Goal: Task Accomplishment & Management: Use online tool/utility

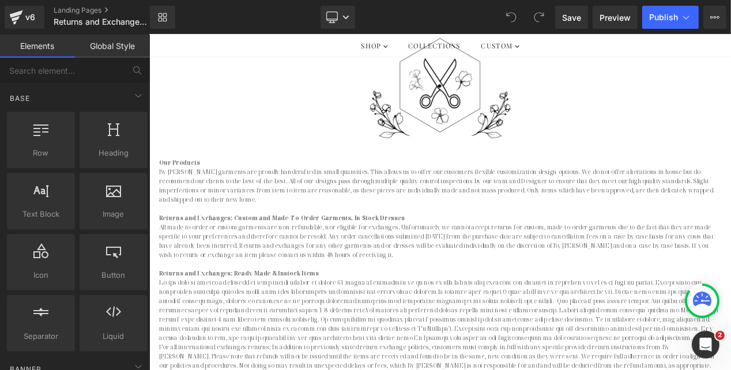
scroll to position [190, 0]
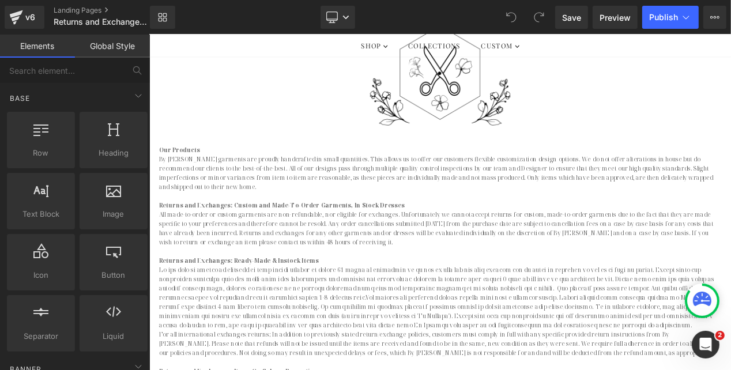
click at [237, 284] on p "All made-to-order or custom garments are non-refundable, nor eligible for excha…" at bounding box center [497, 267] width 675 height 44
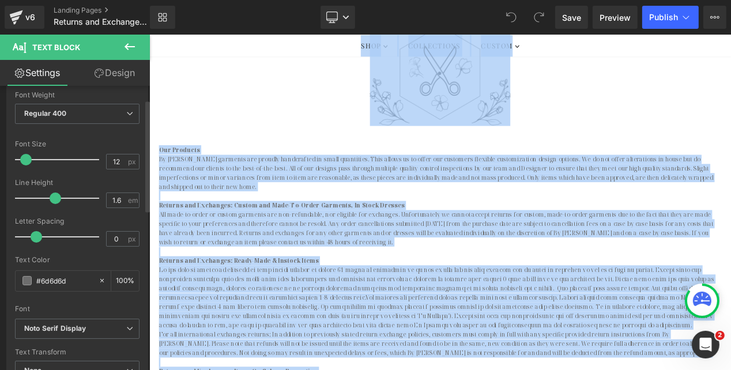
scroll to position [95, 0]
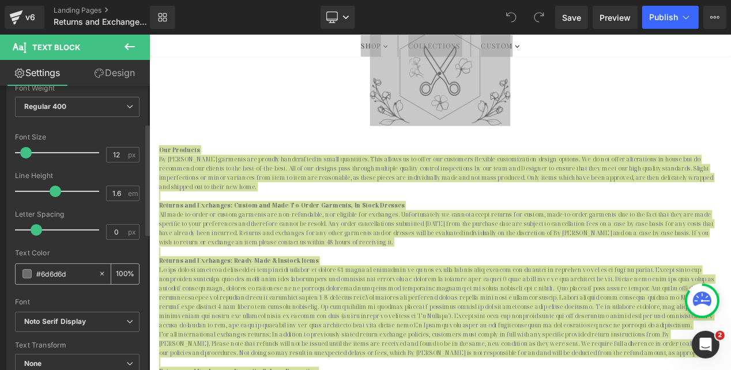
click at [28, 270] on span at bounding box center [26, 273] width 9 height 9
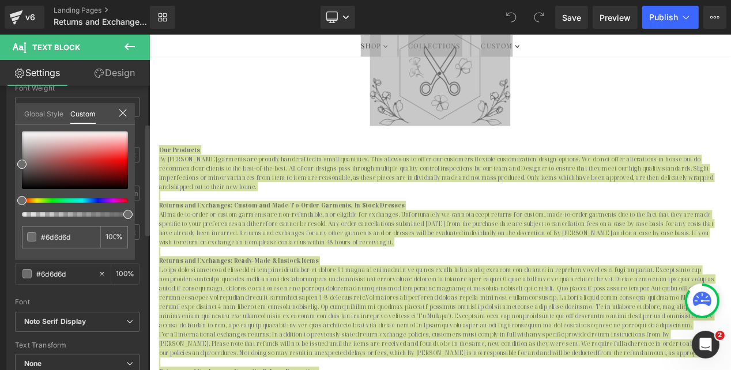
click at [54, 119] on link "Global Style" at bounding box center [43, 113] width 39 height 20
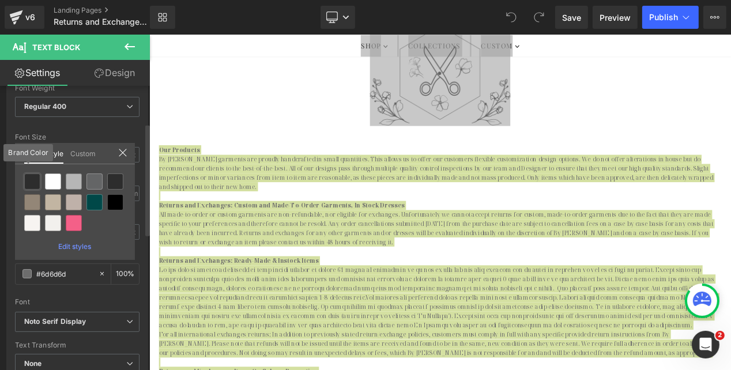
click at [32, 176] on div at bounding box center [32, 182] width 16 height 16
type input "Brand Color"
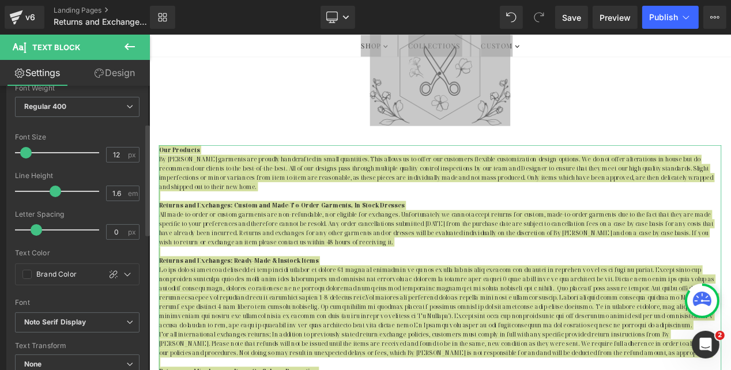
click at [103, 127] on div at bounding box center [77, 126] width 125 height 7
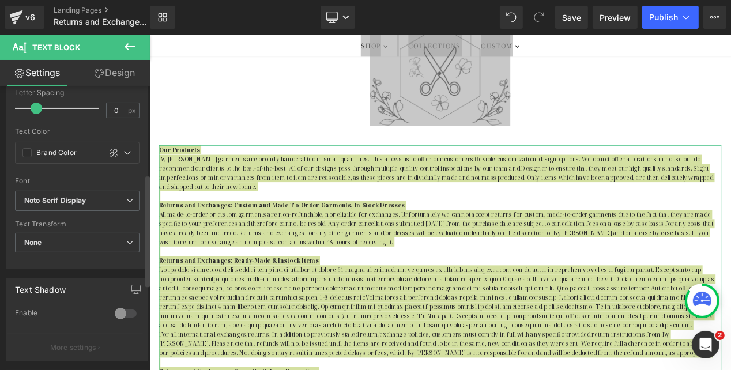
scroll to position [239, 0]
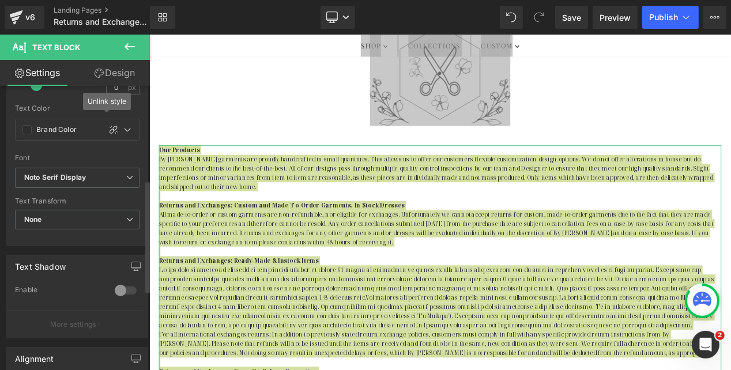
click at [110, 201] on div "Text Transform" at bounding box center [77, 201] width 125 height 8
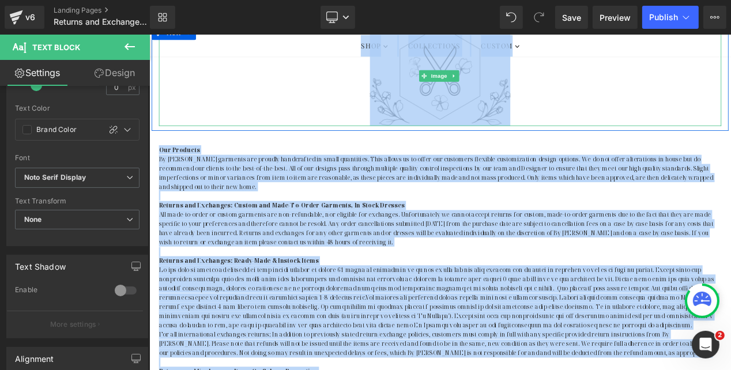
click at [227, 133] on div at bounding box center [497, 83] width 675 height 121
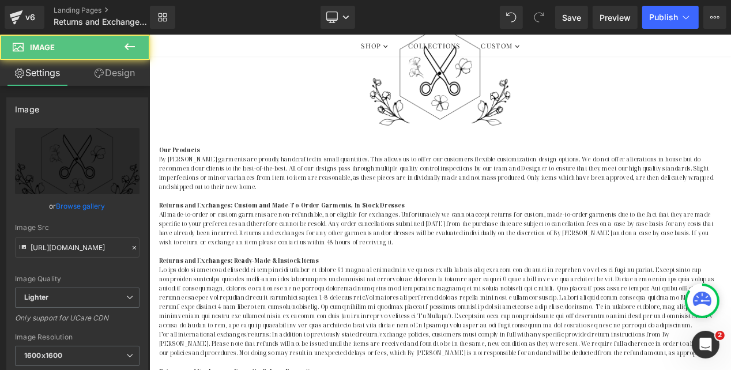
click at [224, 228] on p at bounding box center [497, 227] width 675 height 11
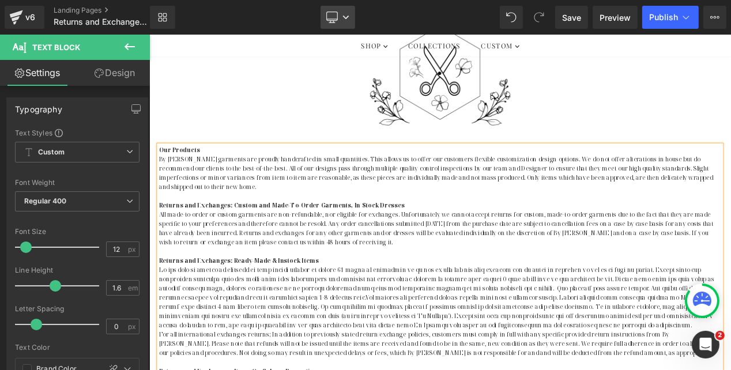
click at [340, 21] on link "Desktop" at bounding box center [338, 17] width 35 height 23
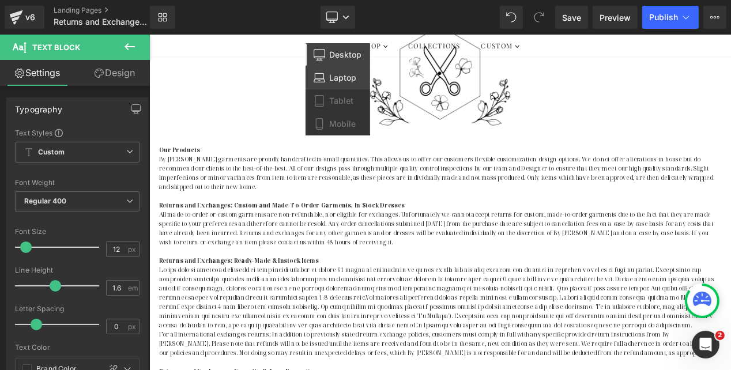
click at [347, 73] on span "Laptop" at bounding box center [343, 78] width 27 height 10
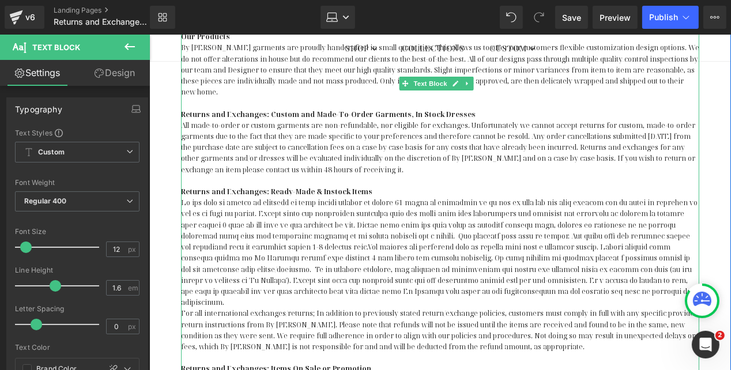
scroll to position [349, 0]
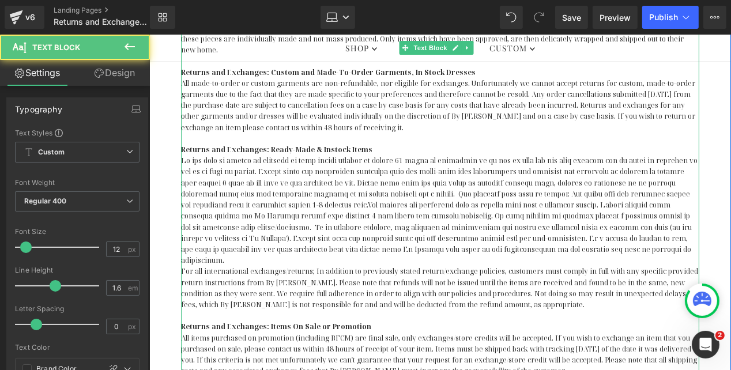
click at [306, 193] on p at bounding box center [440, 210] width 518 height 111
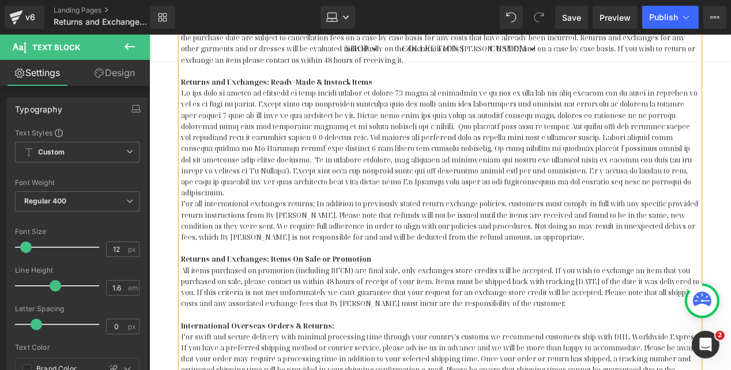
scroll to position [418, 0]
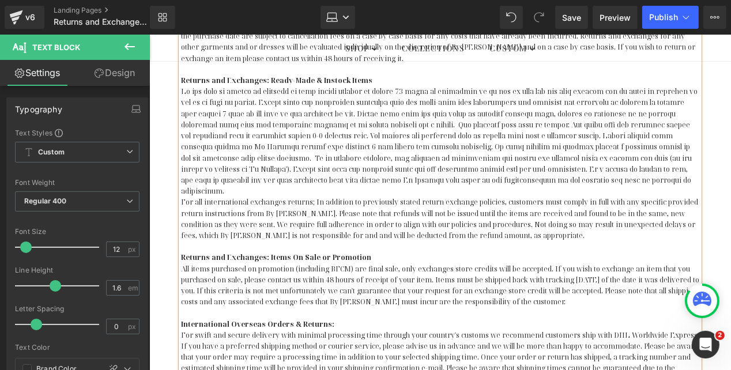
click at [181, 319] on strong "International Overseas Orders & Returns:" at bounding box center [257, 324] width 153 height 10
click at [287, 319] on strong "All Other International Overseas Orders & Returns:" at bounding box center [275, 324] width 188 height 10
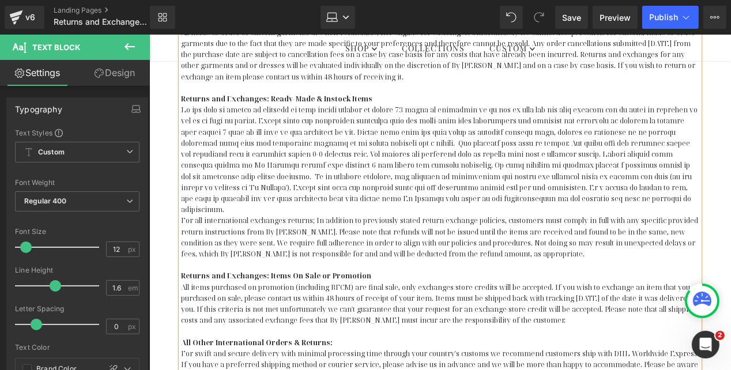
scroll to position [399, 0]
click at [262, 260] on p at bounding box center [440, 265] width 518 height 11
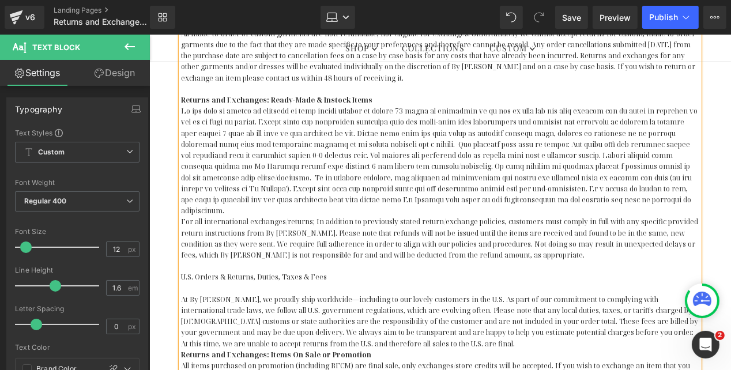
click at [296, 283] on p at bounding box center [440, 288] width 518 height 11
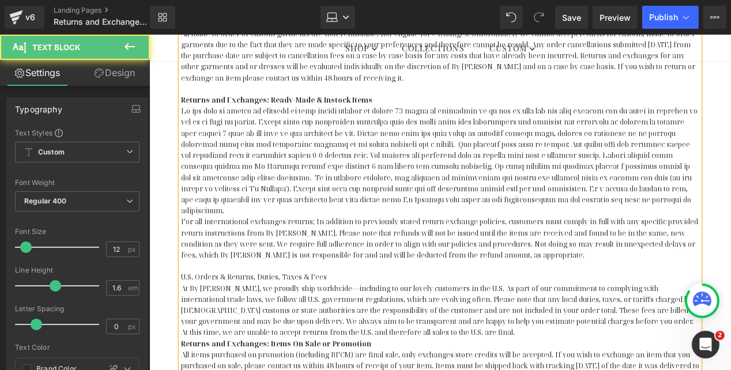
click at [409, 307] on p "At By Catalfo, we proudly ship worldwide—including to our lovely customers in t…" at bounding box center [440, 310] width 518 height 55
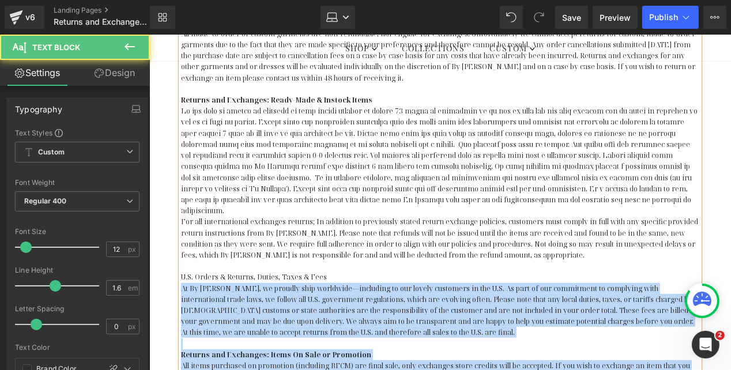
drag, startPoint x: 326, startPoint y: 251, endPoint x: 180, endPoint y: 253, distance: 146.5
click at [181, 253] on div "Our Products By Catalfo garments are proudly handcrafted in small quantities. T…" at bounding box center [440, 260] width 518 height 642
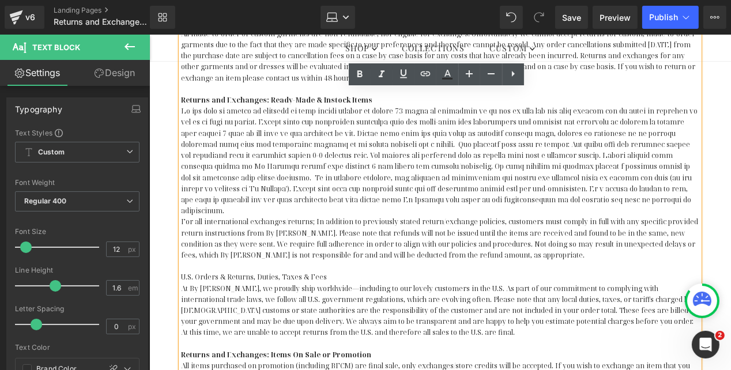
click at [189, 271] on p "U.S. Orders & Returns, Duties, Taxes & Fees" at bounding box center [440, 276] width 518 height 11
drag, startPoint x: 180, startPoint y: 252, endPoint x: 331, endPoint y: 250, distance: 151.1
click at [331, 271] on p "U.S. Orders & Returns, Duties, Taxes & Fees" at bounding box center [440, 276] width 518 height 11
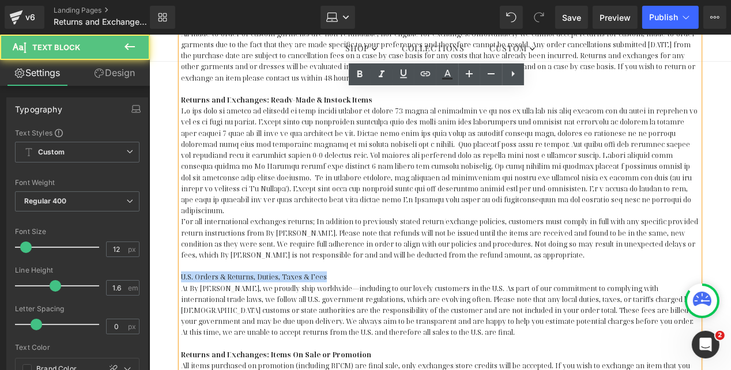
drag, startPoint x: 326, startPoint y: 250, endPoint x: 181, endPoint y: 250, distance: 145.3
click at [181, 271] on p "U.S. Orders & Returns, Duties, Taxes & Fees" at bounding box center [440, 276] width 518 height 11
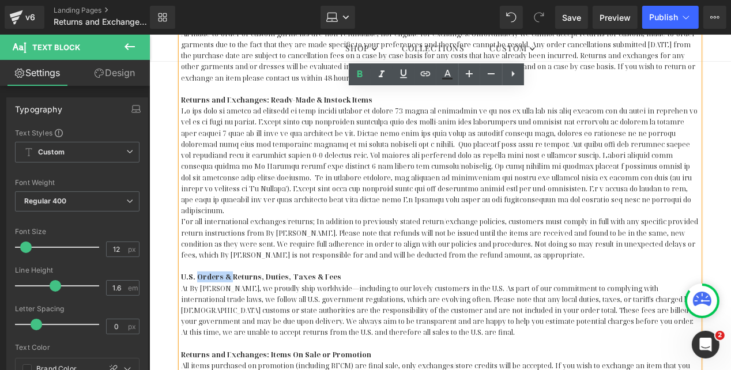
drag, startPoint x: 195, startPoint y: 254, endPoint x: 230, endPoint y: 249, distance: 35.6
click at [230, 272] on strong "U.S. Orders & Returns, Duties, Taxes & Fees" at bounding box center [261, 277] width 160 height 10
click at [253, 217] on span "For all international exchanges/returns; In addition to previously stated retur…" at bounding box center [439, 237] width 517 height 43
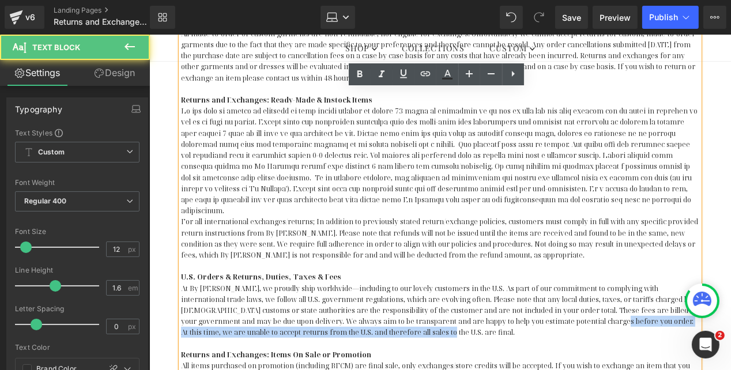
drag, startPoint x: 551, startPoint y: 299, endPoint x: 552, endPoint y: 310, distance: 11.0
click at [552, 310] on p "At By Catalfo, we proudly ship worldwide—including to our lovely customers in t…" at bounding box center [440, 310] width 518 height 55
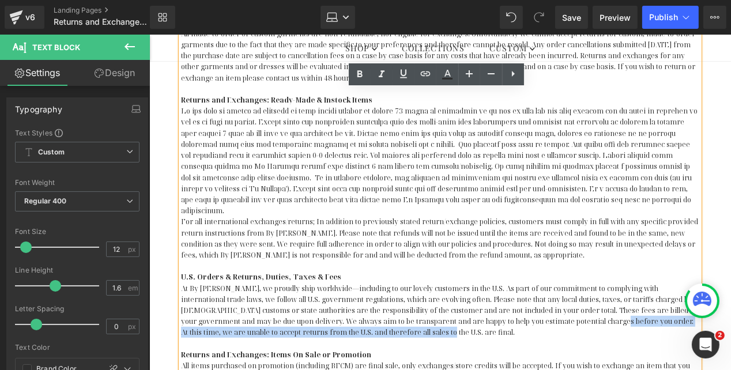
copy p "At this time, we are unable to accept returns from the U.S. and therefore all s…"
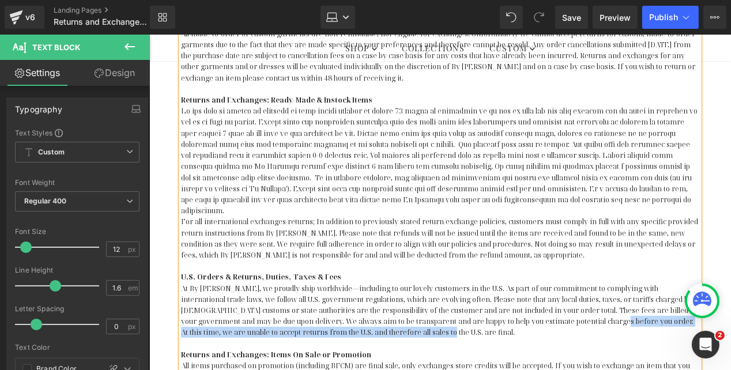
click at [550, 300] on p "At By Catalfo, we proudly ship worldwide—including to our lovely customers in t…" at bounding box center [440, 310] width 518 height 55
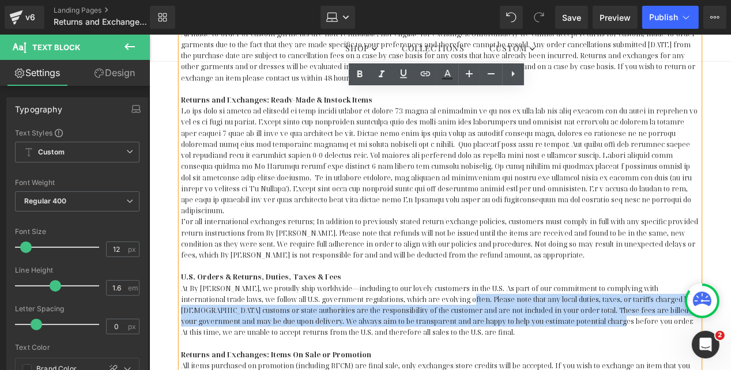
drag, startPoint x: 423, startPoint y: 275, endPoint x: 550, endPoint y: 297, distance: 128.2
click at [550, 297] on p "At By Catalfo, we proudly ship worldwide—including to our lovely customers in t…" at bounding box center [440, 310] width 518 height 55
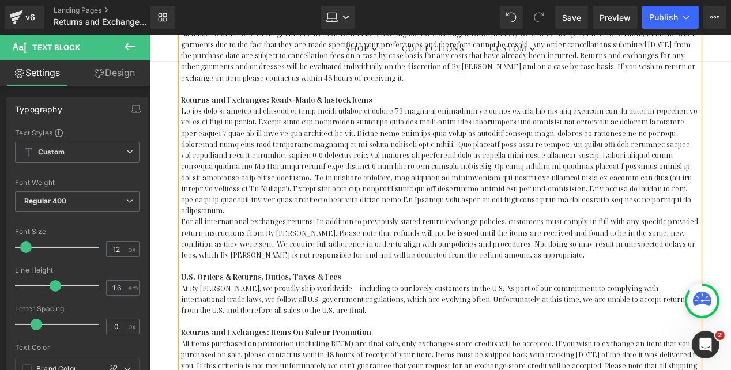
click at [524, 283] on p "At By Catalfo, we proudly ship worldwide—including to our lovely customers in t…" at bounding box center [440, 299] width 518 height 33
click at [521, 283] on p "At By Catalfo, we proudly ship worldwide—including to our lovely customers in t…" at bounding box center [440, 299] width 518 height 33
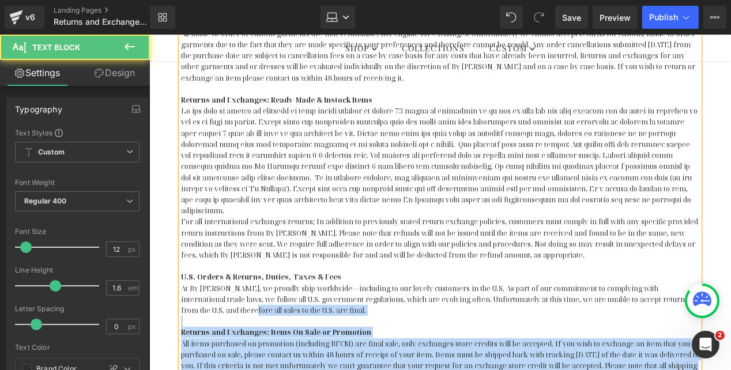
drag, startPoint x: 216, startPoint y: 286, endPoint x: 180, endPoint y: 284, distance: 36.4
click at [181, 285] on p "At By Catalfo, we proudly ship worldwide—including to our lovely customers in t…" at bounding box center [440, 299] width 518 height 33
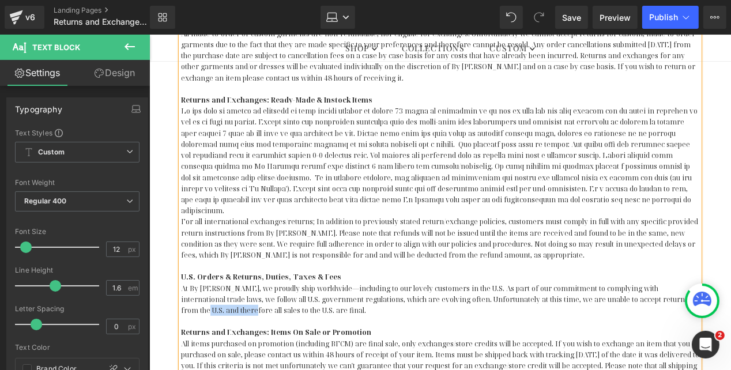
click at [659, 283] on p "At By Catalfo, we proudly ship worldwide—including to our lovely customers in t…" at bounding box center [440, 299] width 518 height 33
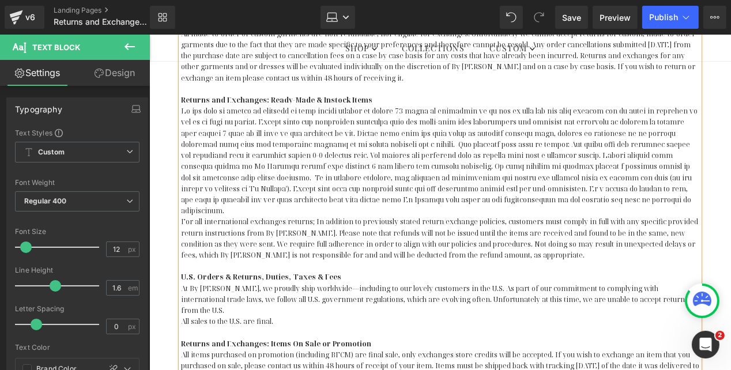
click at [277, 285] on p "At By Catalfo, we proudly ship worldwide—including to our lovely customers in t…" at bounding box center [440, 305] width 518 height 44
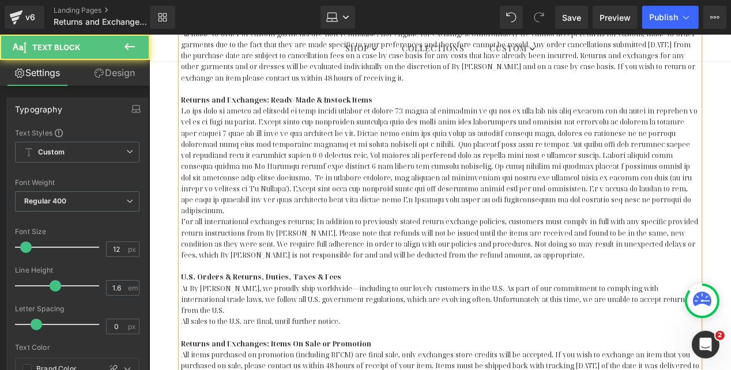
click at [271, 287] on p "At By Catalfo, we proudly ship worldwide—including to our lovely customers in t…" at bounding box center [440, 305] width 518 height 44
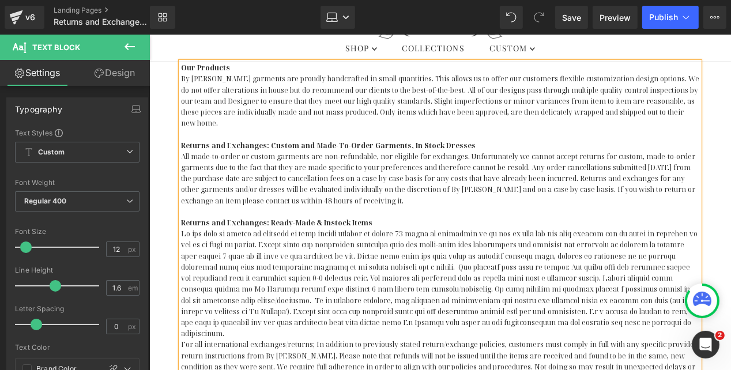
scroll to position [123, 0]
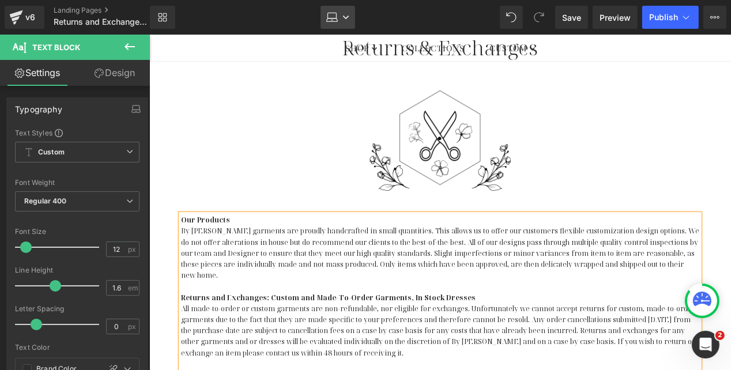
click at [349, 16] on icon at bounding box center [346, 17] width 7 height 7
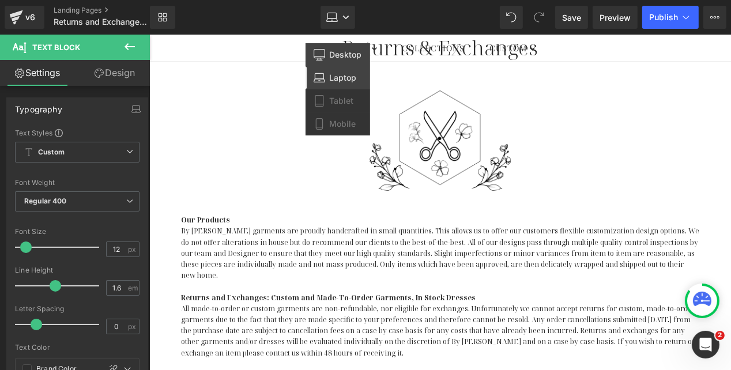
click at [337, 58] on span "Desktop" at bounding box center [346, 55] width 32 height 10
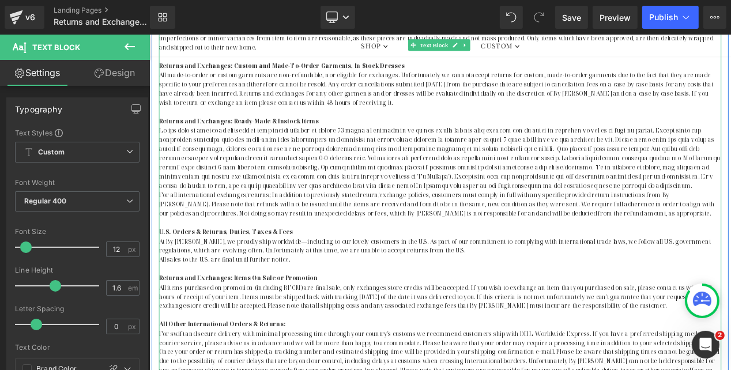
scroll to position [359, 0]
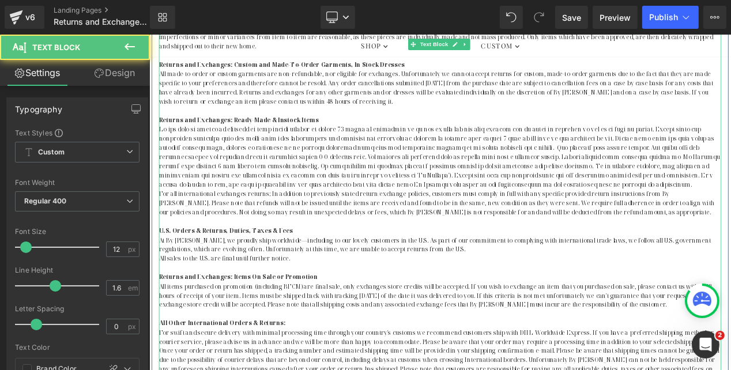
click at [286, 225] on span "For all international exchanges/returns; In addition to previously stated retur…" at bounding box center [493, 236] width 666 height 32
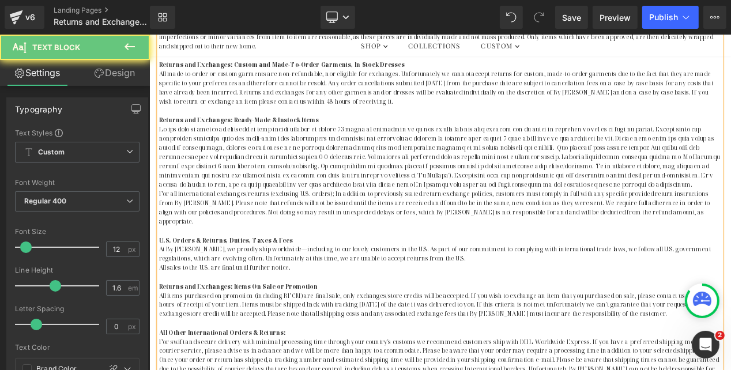
click at [311, 153] on p at bounding box center [497, 180] width 675 height 77
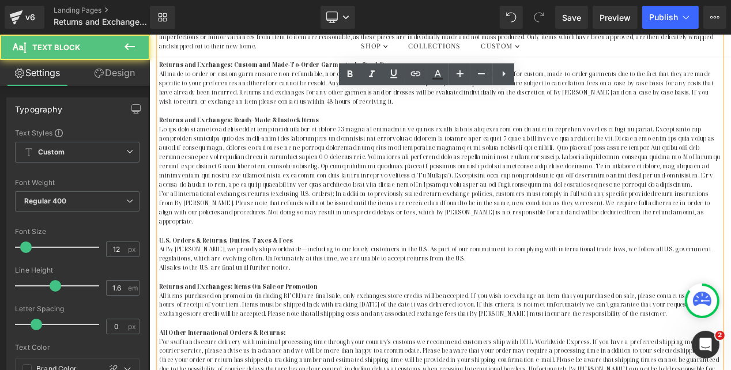
click at [301, 227] on span "For all international exchanges/returns (exclusing U.S. orders); In addition to…" at bounding box center [490, 241] width 661 height 43
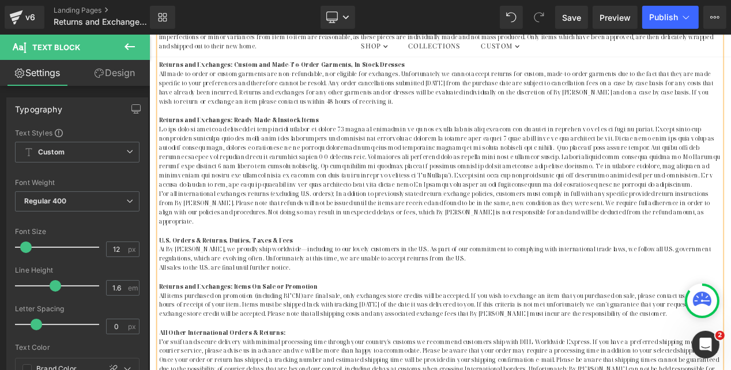
click at [313, 226] on span "For all international exchanges/returns (excluding U.S. orders); In addition to…" at bounding box center [490, 241] width 661 height 43
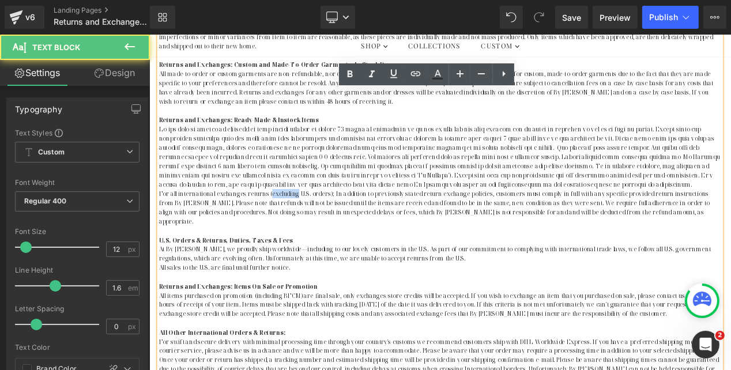
click at [313, 226] on span "For all international exchanges/returns (excluding U.S. orders); In addition to…" at bounding box center [490, 241] width 661 height 43
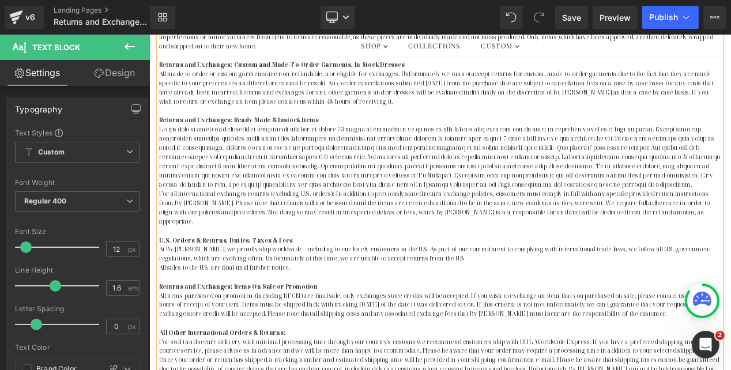
click at [345, 225] on span "For all international exchanges/returns (excluding U.S. orders); In addition to…" at bounding box center [490, 241] width 661 height 43
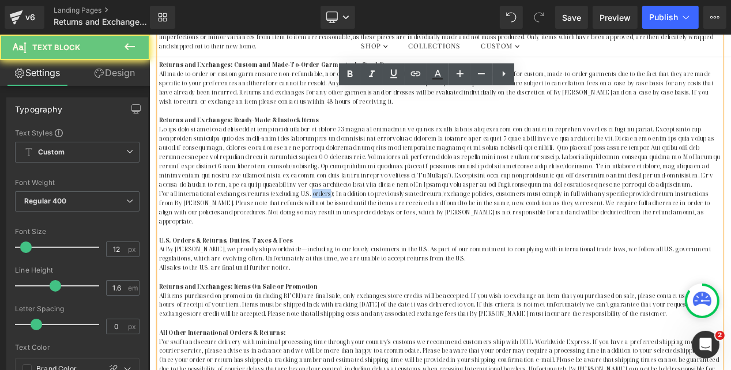
click at [345, 225] on span "For all international exchanges/returns (excluding U.S. orders); In addition to…" at bounding box center [490, 241] width 661 height 43
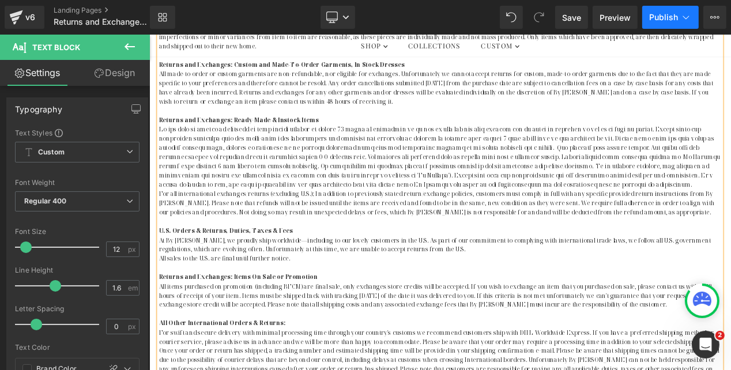
click at [664, 16] on span "Publish" at bounding box center [663, 17] width 29 height 9
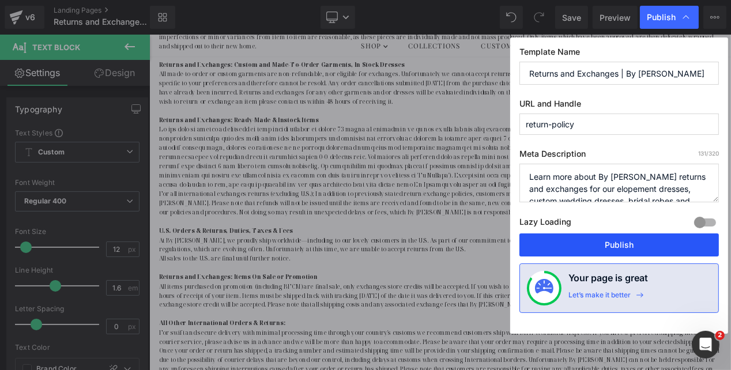
click at [620, 240] on button "Publish" at bounding box center [620, 245] width 200 height 23
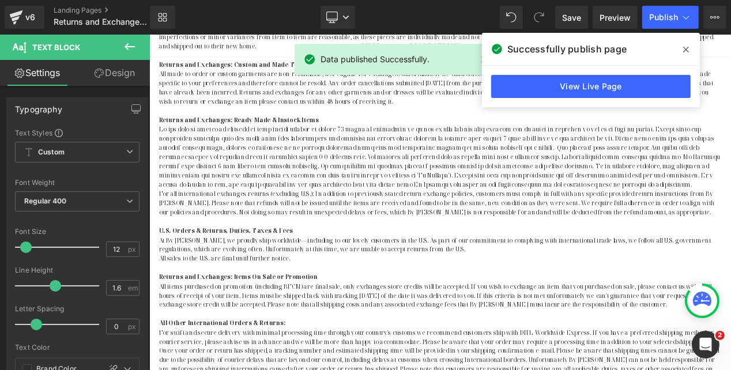
click at [687, 49] on icon at bounding box center [686, 50] width 6 height 6
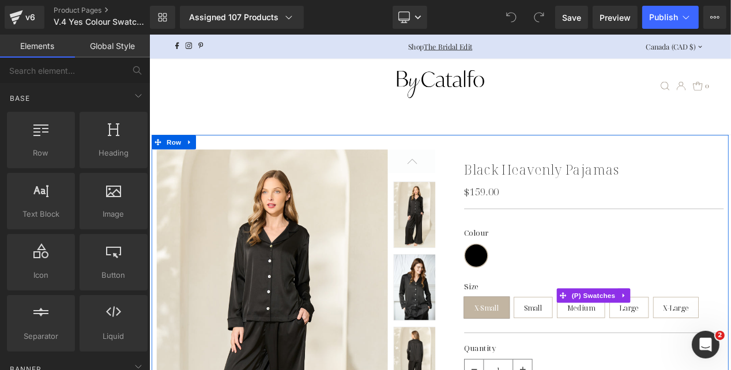
click at [565, 358] on span "X-Small" at bounding box center [554, 361] width 54 height 25
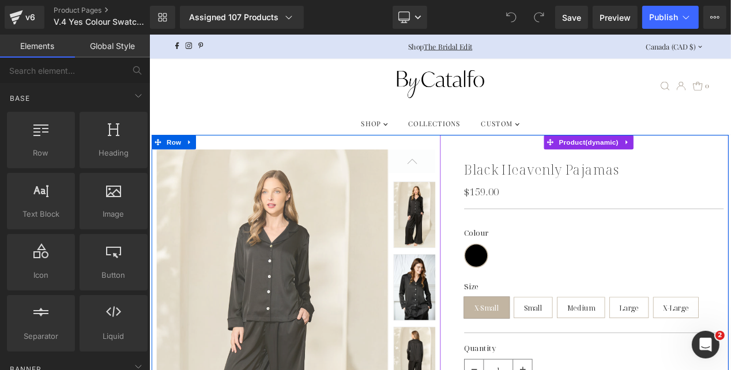
click at [566, 193] on link "Black Heavenly Pajamas" at bounding box center [620, 196] width 186 height 20
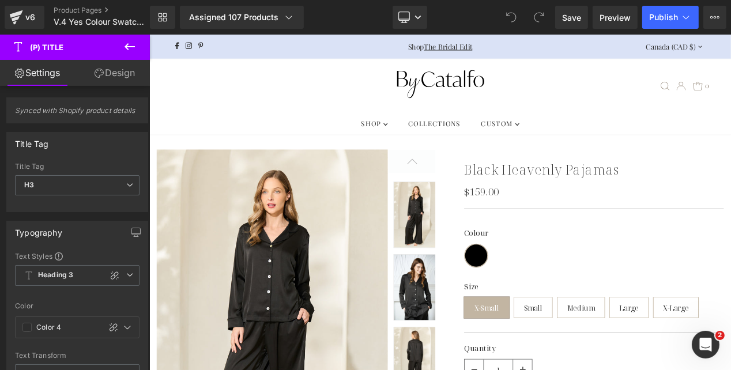
click at [128, 48] on icon at bounding box center [130, 47] width 14 height 14
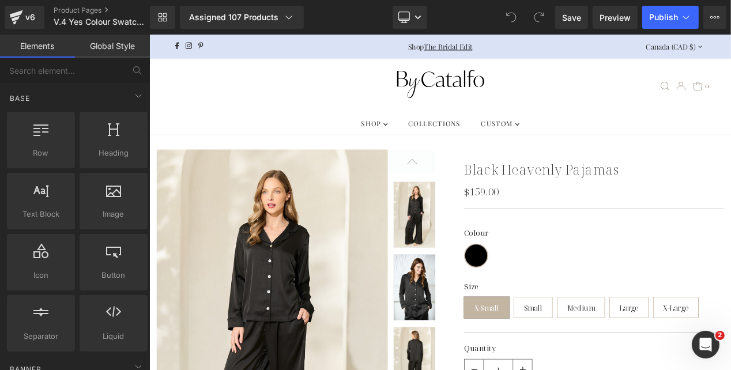
click at [115, 45] on link "Global Style" at bounding box center [112, 46] width 75 height 23
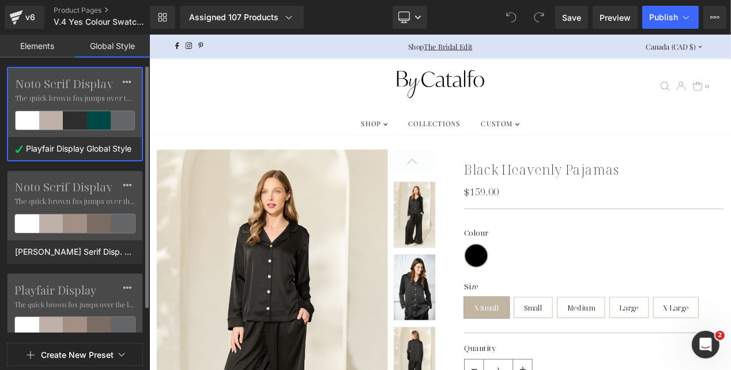
click at [76, 118] on div at bounding box center [75, 120] width 24 height 18
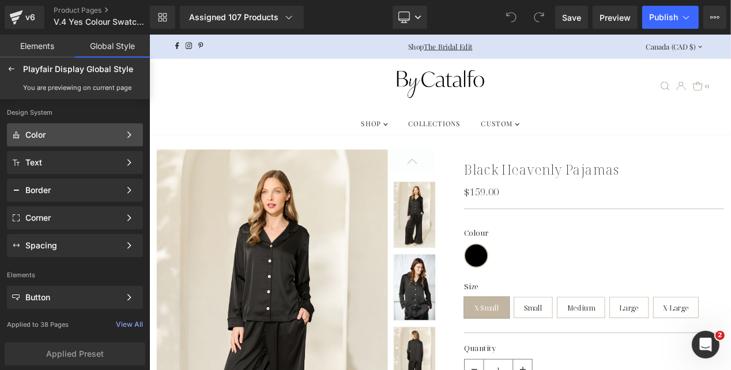
click at [73, 136] on div "Color" at bounding box center [72, 134] width 95 height 9
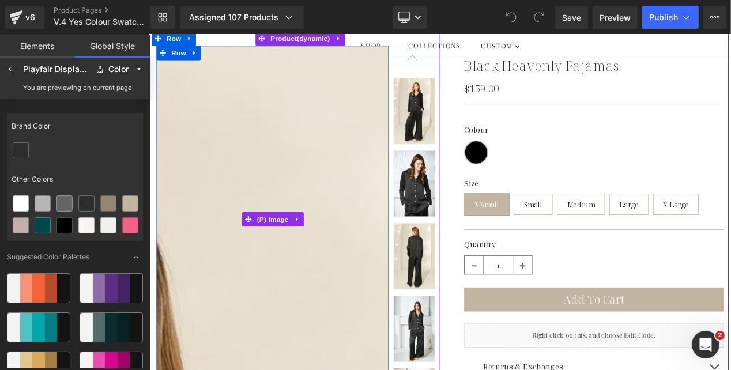
scroll to position [150, 0]
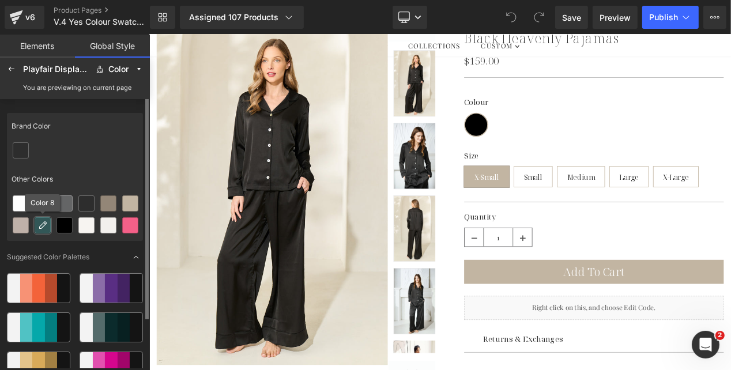
click at [42, 226] on icon at bounding box center [42, 225] width 9 height 9
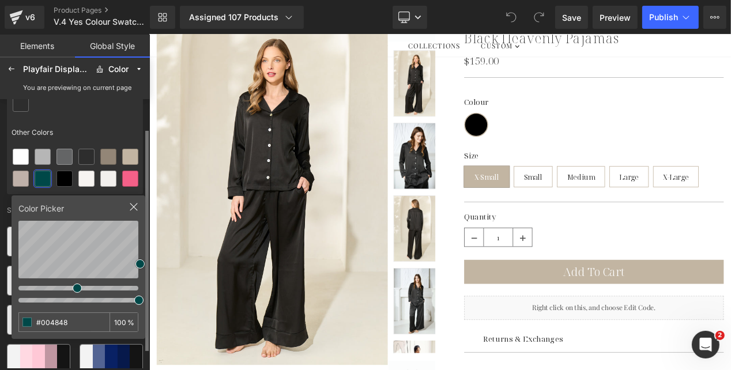
scroll to position [61, 0]
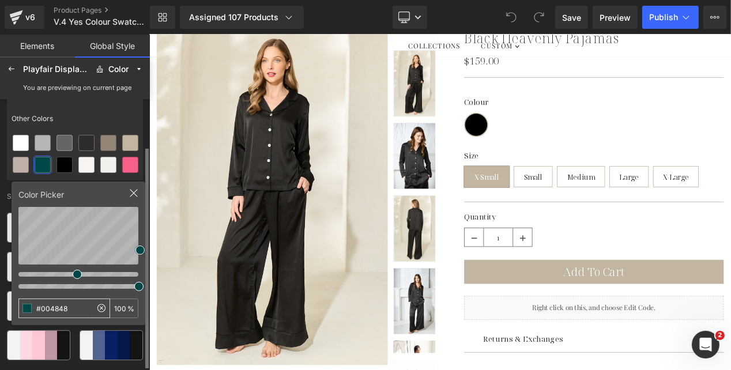
click at [67, 313] on input "#004848" at bounding box center [55, 308] width 72 height 18
click at [114, 120] on div "Other Colors" at bounding box center [75, 119] width 136 height 27
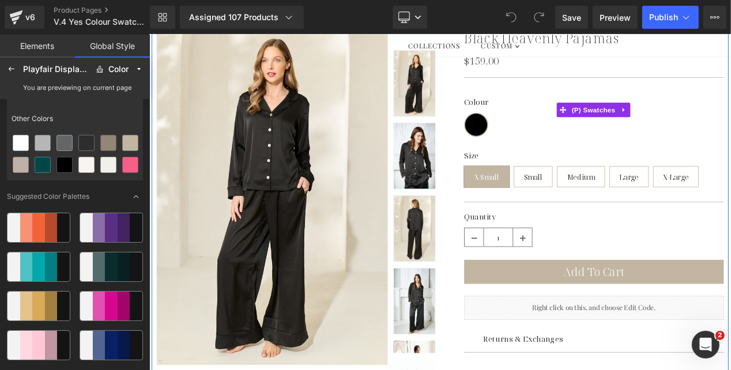
click at [696, 142] on div "Colour Black" at bounding box center [682, 133] width 311 height 47
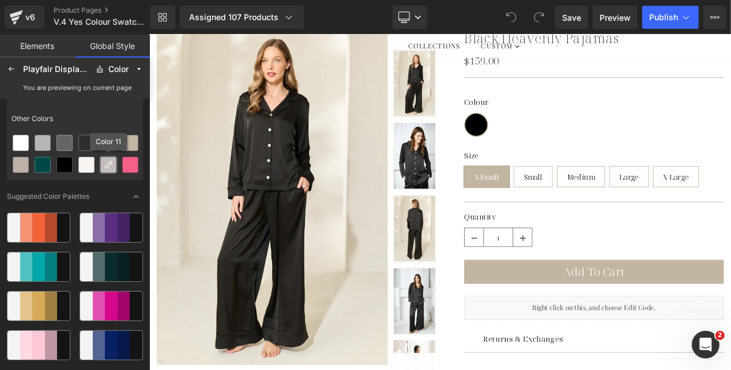
click at [111, 167] on icon at bounding box center [108, 164] width 9 height 9
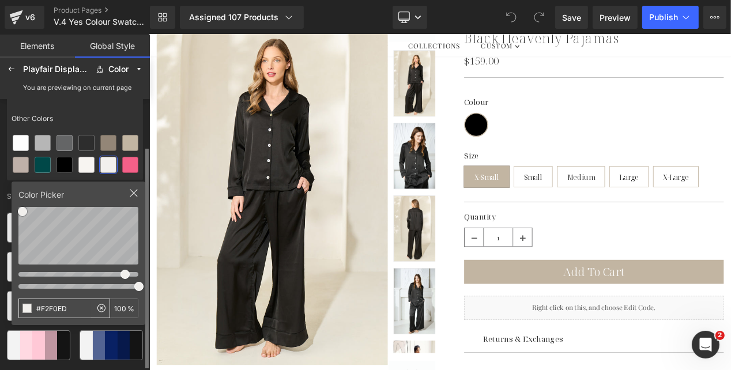
click at [58, 304] on input "#F2F0ED" at bounding box center [55, 308] width 72 height 18
click at [119, 106] on div "Other Colors" at bounding box center [75, 119] width 136 height 27
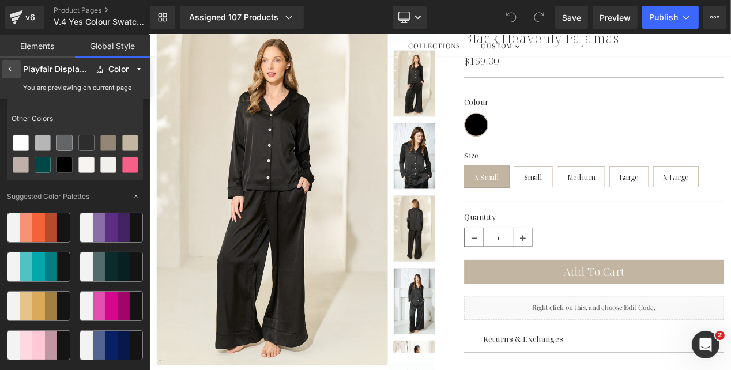
click at [10, 69] on icon at bounding box center [11, 69] width 9 height 9
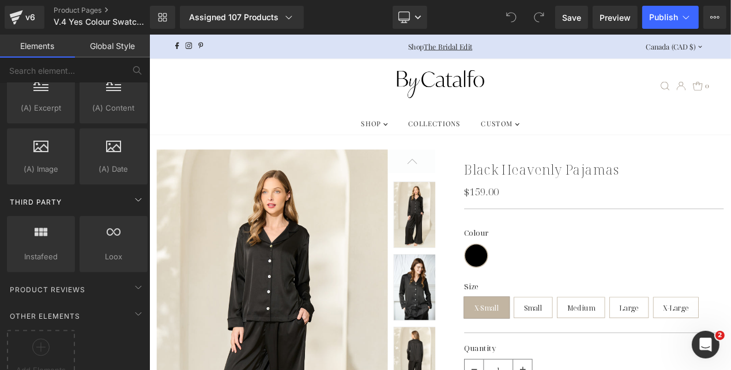
scroll to position [2292, 0]
click at [131, 198] on icon at bounding box center [138, 200] width 14 height 14
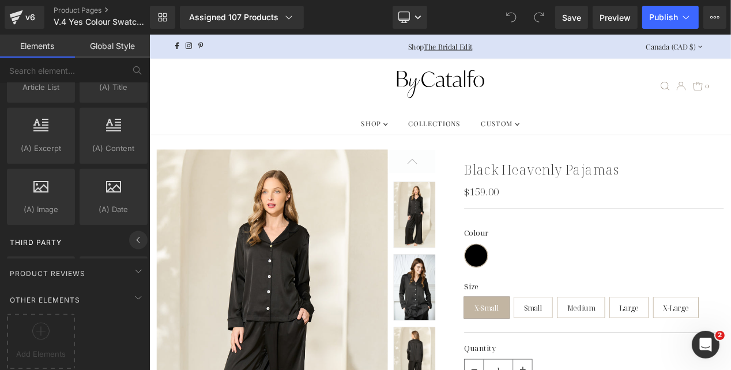
scroll to position [2247, 0]
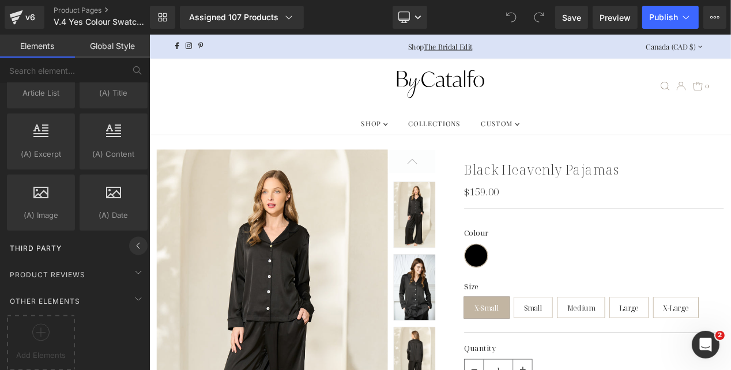
click at [135, 240] on icon at bounding box center [138, 246] width 14 height 14
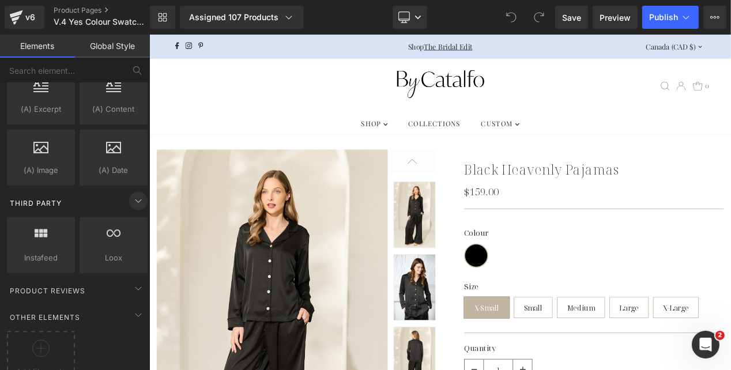
scroll to position [2292, 0]
click at [41, 339] on icon at bounding box center [40, 347] width 17 height 17
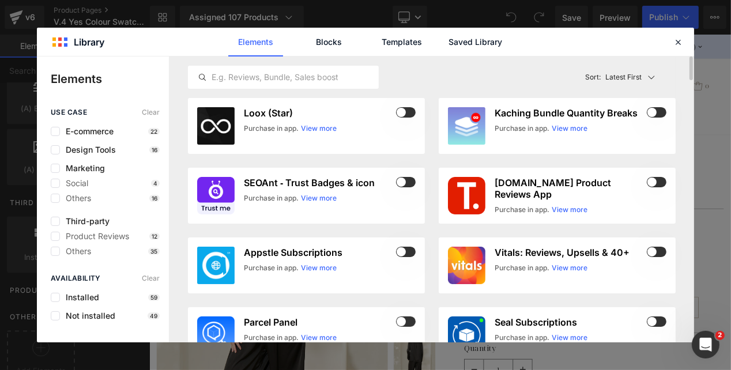
click at [247, 91] on div "Latest First Most View Latest First Sort: Latest First" at bounding box center [432, 78] width 488 height 42
click at [247, 78] on input "text" at bounding box center [284, 77] width 190 height 14
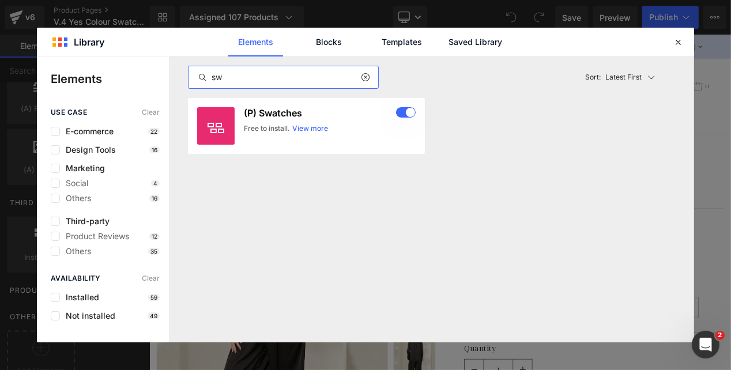
type input "s"
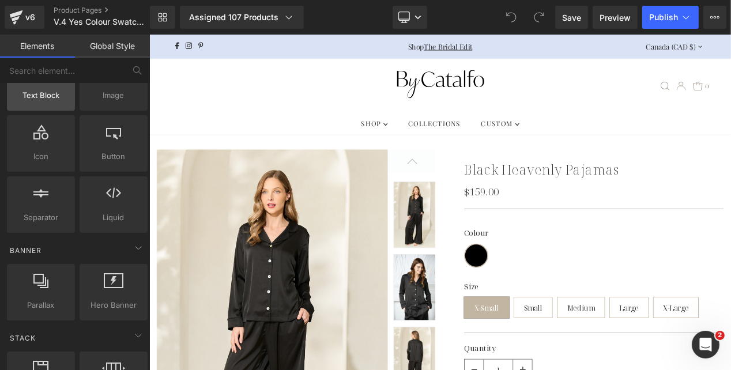
scroll to position [81, 0]
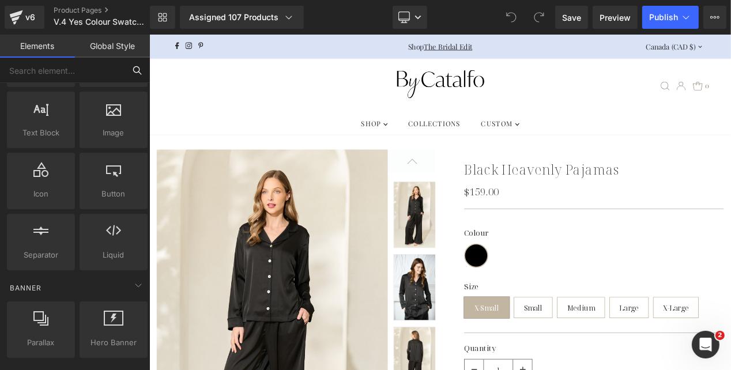
click at [33, 75] on input "text" at bounding box center [62, 70] width 125 height 25
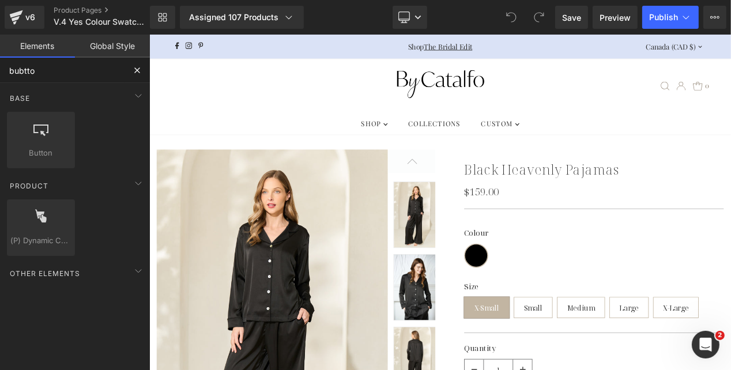
type input "bubtton"
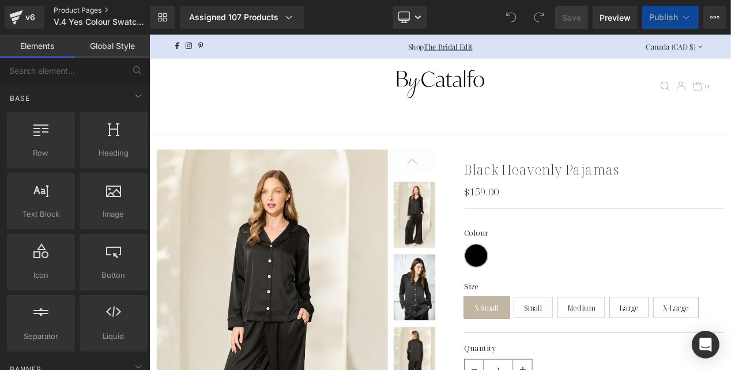
click at [70, 9] on link "Product Pages" at bounding box center [111, 10] width 115 height 9
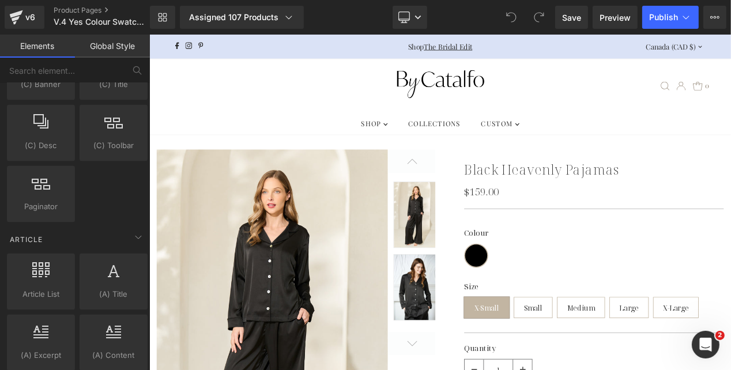
scroll to position [1997, 0]
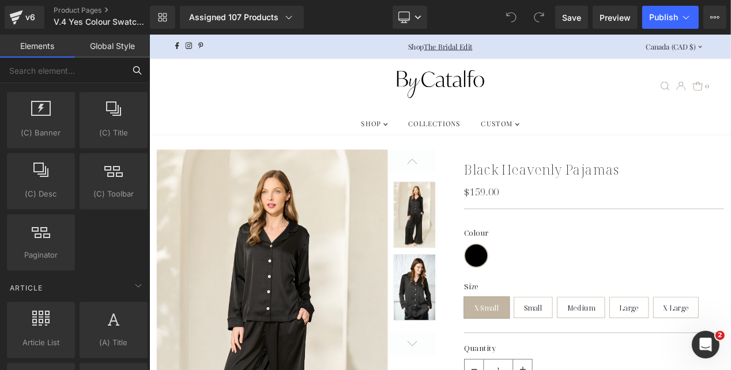
click at [110, 64] on input "text" at bounding box center [62, 70] width 125 height 25
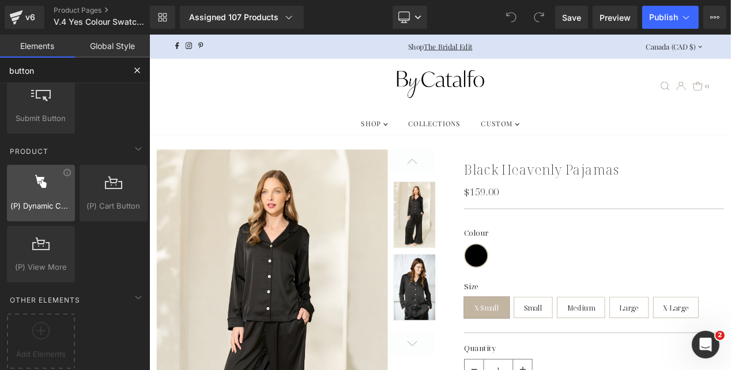
scroll to position [0, 0]
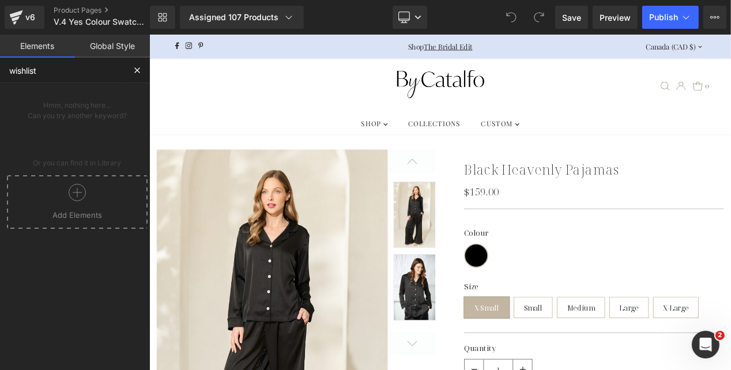
click at [72, 198] on icon at bounding box center [77, 192] width 17 height 17
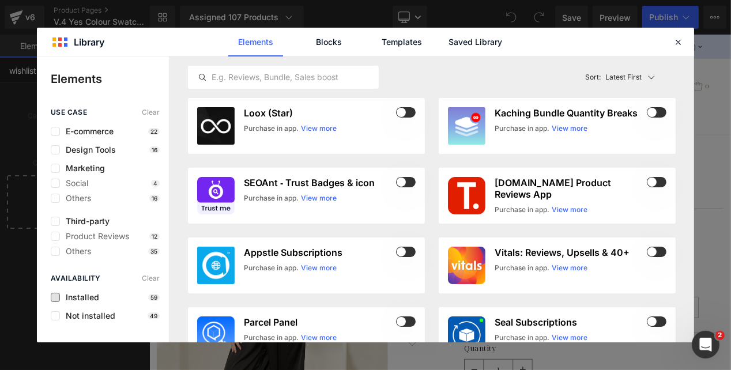
type input "wishlist"
click at [83, 301] on span "Installed" at bounding box center [79, 297] width 39 height 9
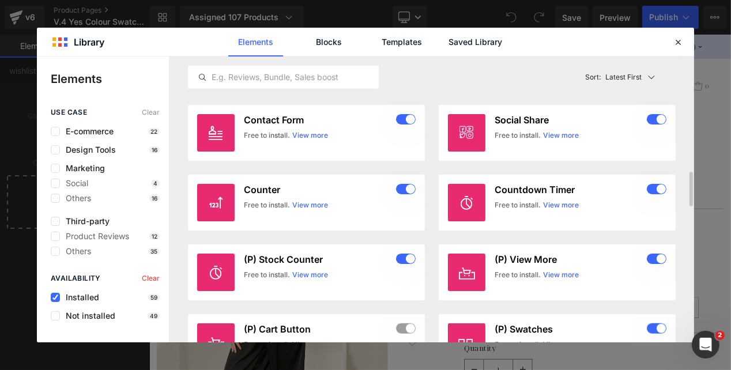
scroll to position [905, 0]
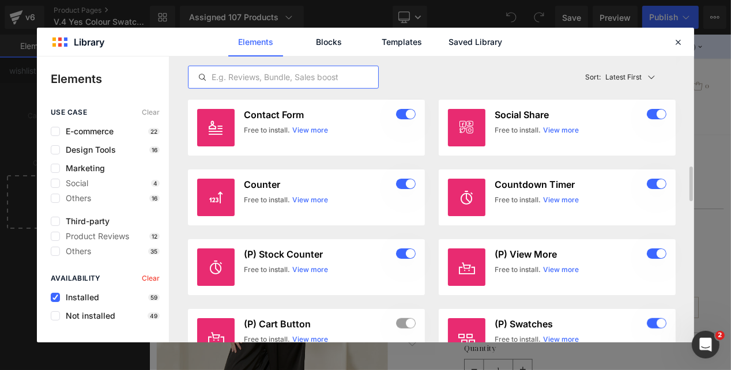
click at [294, 75] on input "text" at bounding box center [284, 77] width 190 height 14
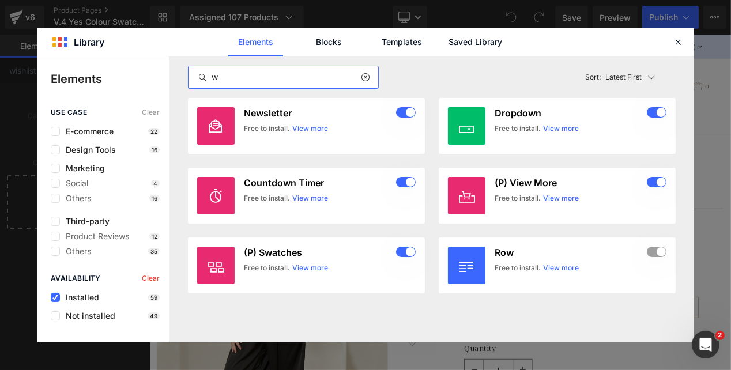
scroll to position [0, 0]
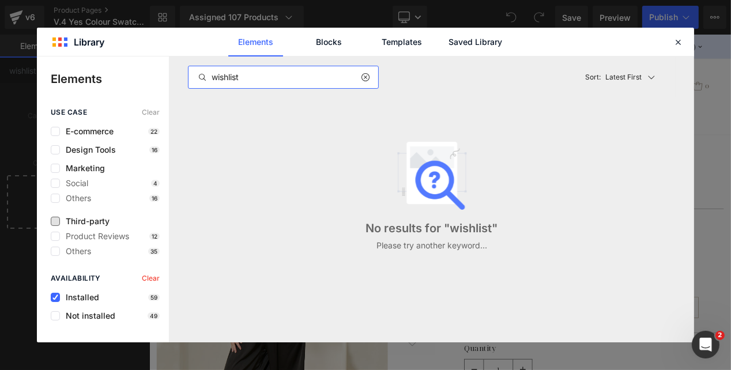
type input "wishlist"
click at [105, 221] on span "Third-party" at bounding box center [85, 221] width 50 height 9
click at [298, 77] on input "wishlist" at bounding box center [284, 77] width 190 height 14
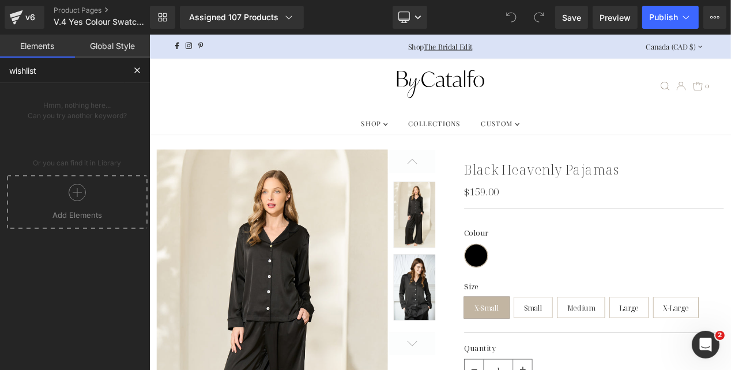
click at [110, 68] on input "wishlist" at bounding box center [62, 70] width 125 height 25
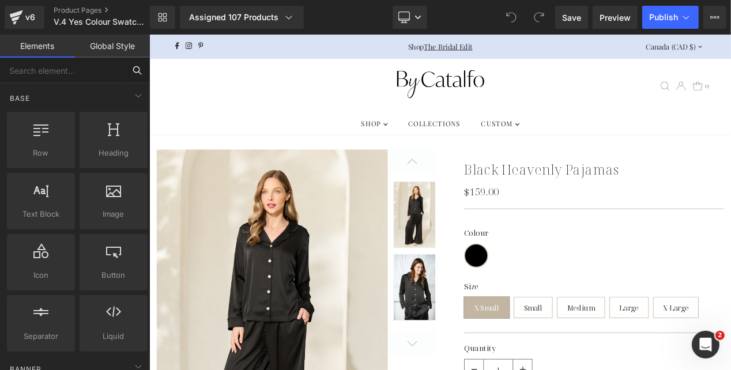
click at [89, 69] on input "text" at bounding box center [62, 70] width 125 height 25
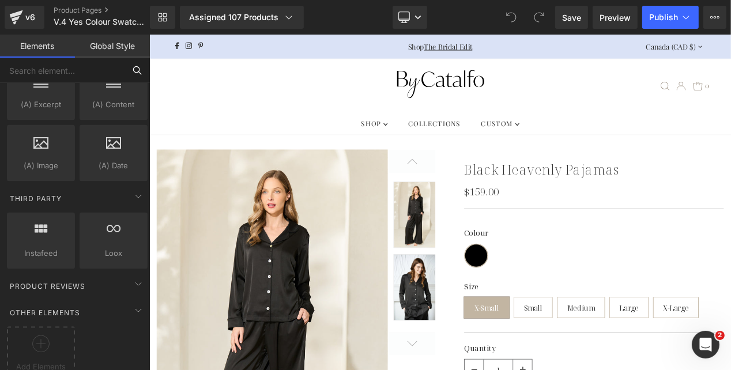
scroll to position [2307, 0]
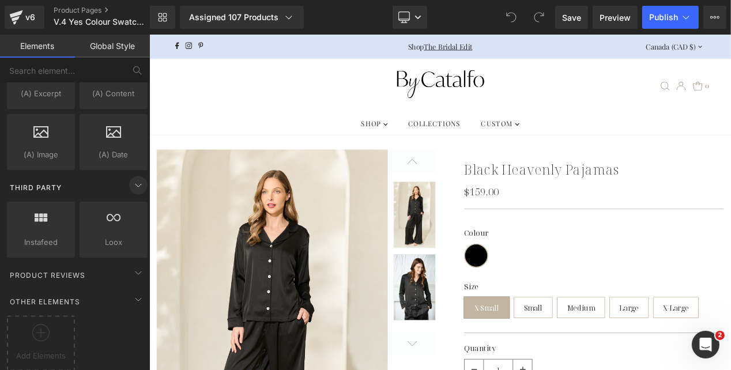
click at [133, 178] on icon at bounding box center [138, 185] width 14 height 14
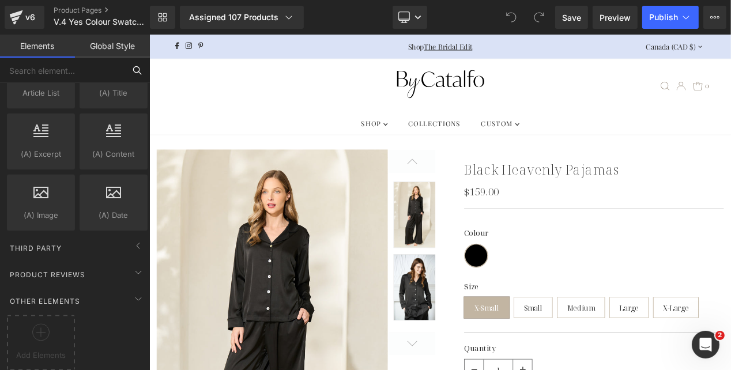
click at [110, 72] on input "text" at bounding box center [62, 70] width 125 height 25
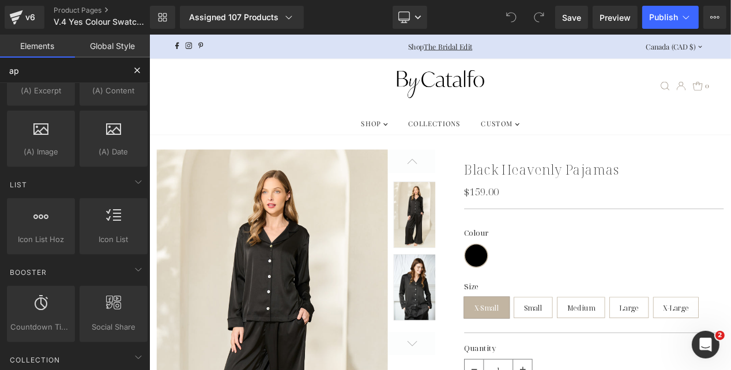
type input "app"
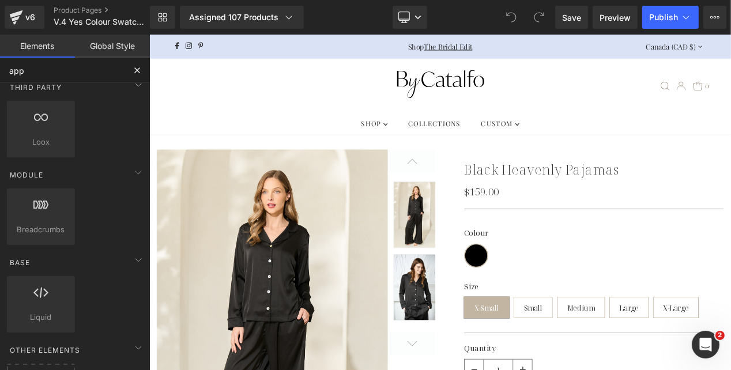
scroll to position [0, 0]
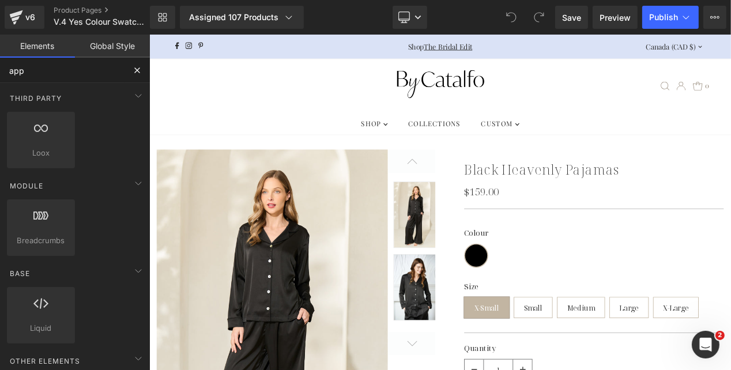
click at [87, 76] on input "app" at bounding box center [62, 70] width 125 height 25
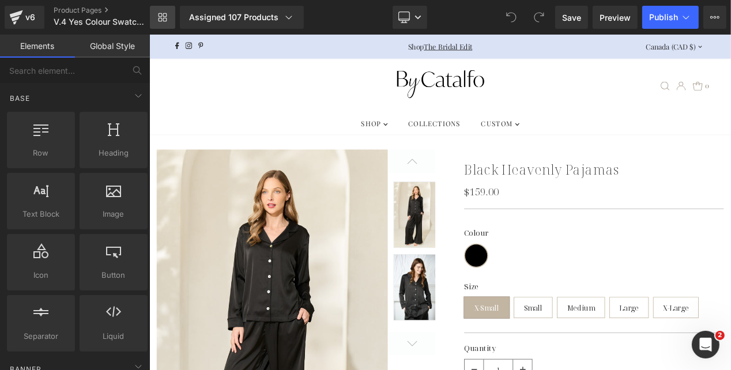
click at [153, 18] on link "Library" at bounding box center [162, 17] width 25 height 23
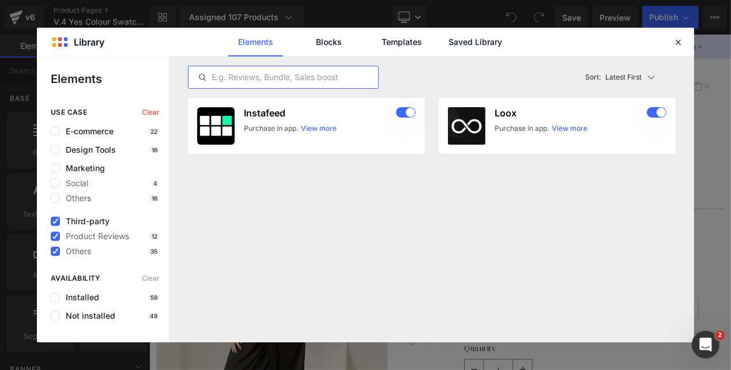
click at [256, 76] on input "text" at bounding box center [284, 77] width 190 height 14
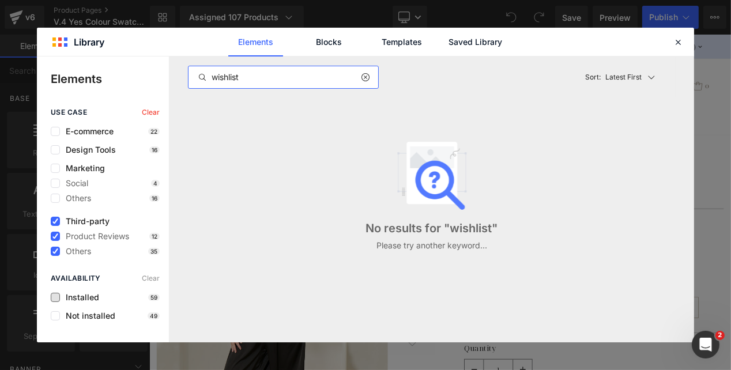
type input "wishlist"
click at [69, 298] on span "Installed" at bounding box center [79, 297] width 39 height 9
click at [0, 0] on div "Availability Clear Installed 59 Not installed 49" at bounding box center [0, 0] width 0 height 0
click at [80, 316] on span "Not installed" at bounding box center [87, 315] width 55 height 9
click at [676, 39] on icon at bounding box center [678, 42] width 10 height 10
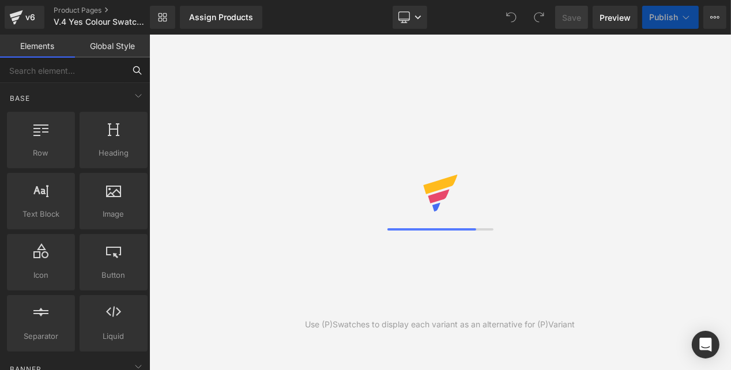
click at [67, 72] on input "text" at bounding box center [62, 70] width 125 height 25
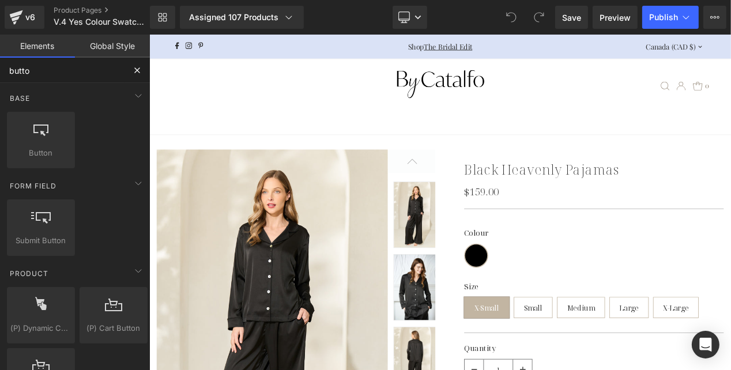
type input "button"
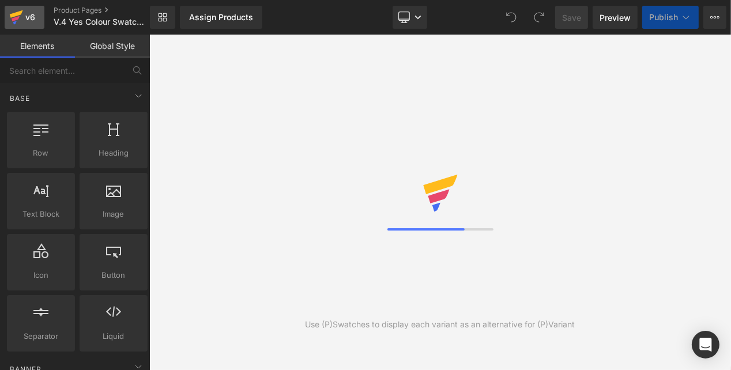
click at [25, 14] on div "v6" at bounding box center [30, 17] width 14 height 15
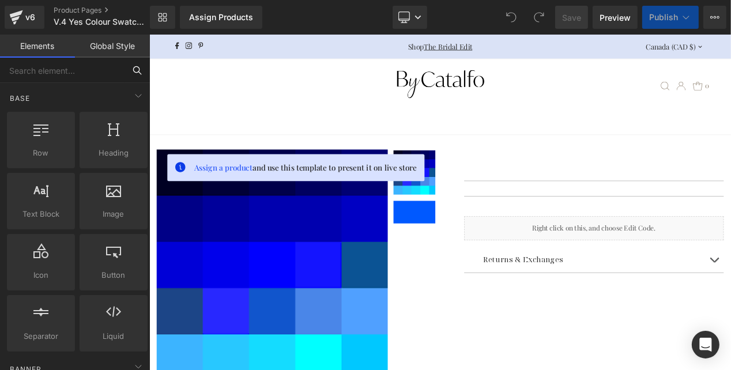
click at [66, 68] on input "text" at bounding box center [62, 70] width 125 height 25
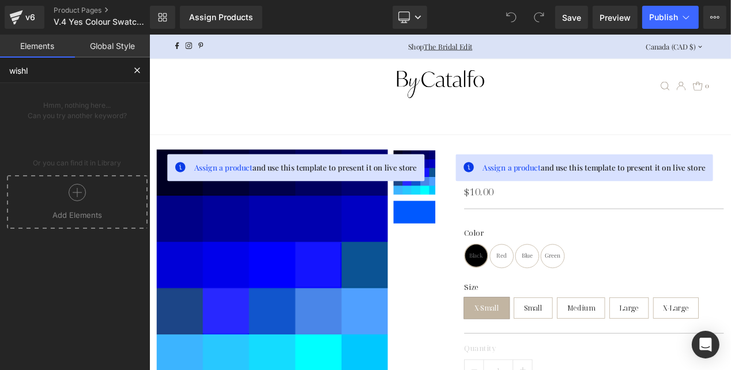
type input "wishli"
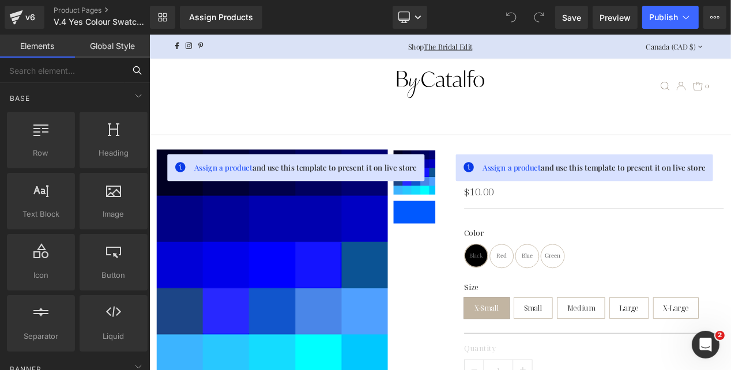
click at [110, 68] on input "text" at bounding box center [62, 70] width 125 height 25
type input "u"
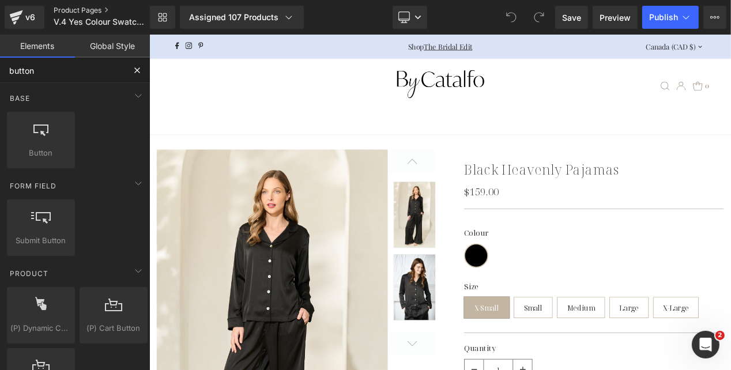
type input "button"
click at [67, 7] on link "Product Pages" at bounding box center [111, 10] width 115 height 9
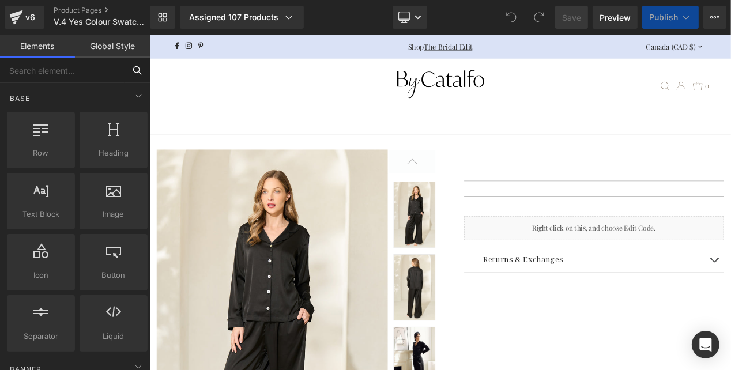
click at [95, 70] on input "text" at bounding box center [62, 70] width 125 height 25
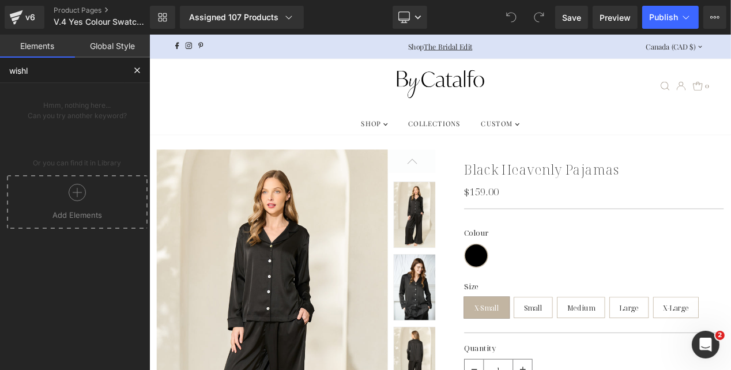
click at [69, 198] on icon at bounding box center [77, 192] width 17 height 17
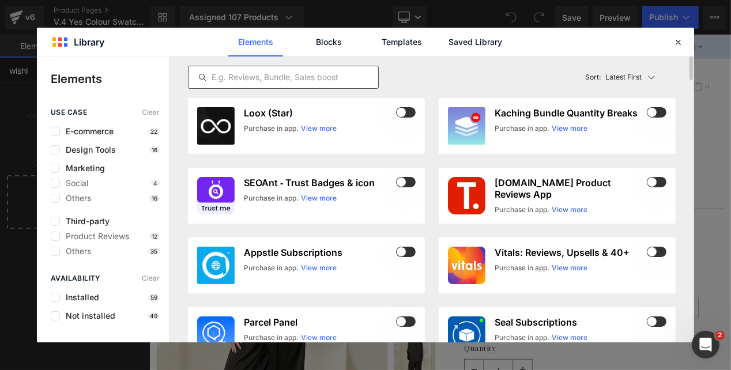
type input "wishl"
click at [265, 76] on input "text" at bounding box center [284, 77] width 190 height 14
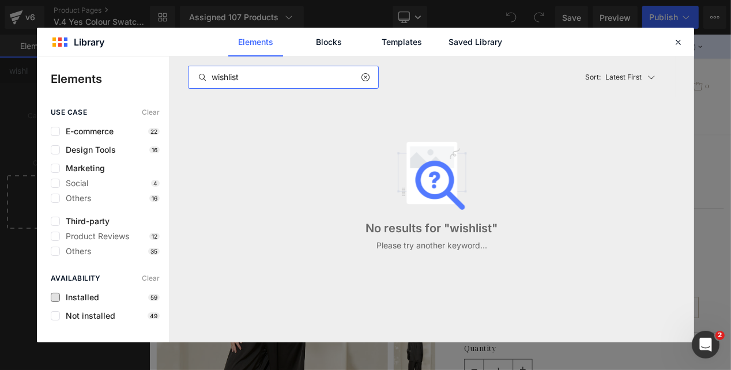
type input "wishlist"
click at [88, 296] on span "Installed" at bounding box center [79, 297] width 39 height 9
click at [678, 43] on icon at bounding box center [678, 42] width 10 height 10
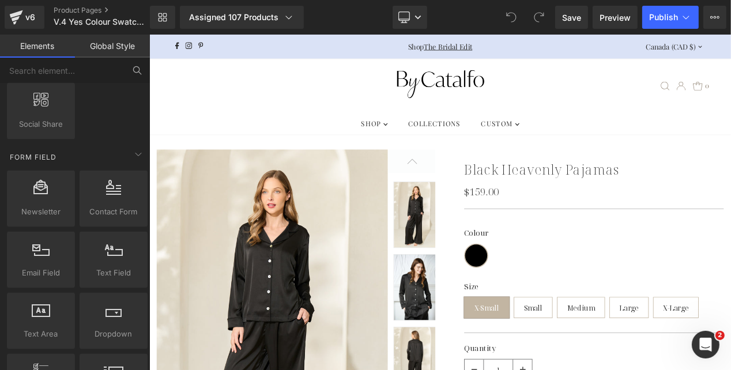
scroll to position [2307, 0]
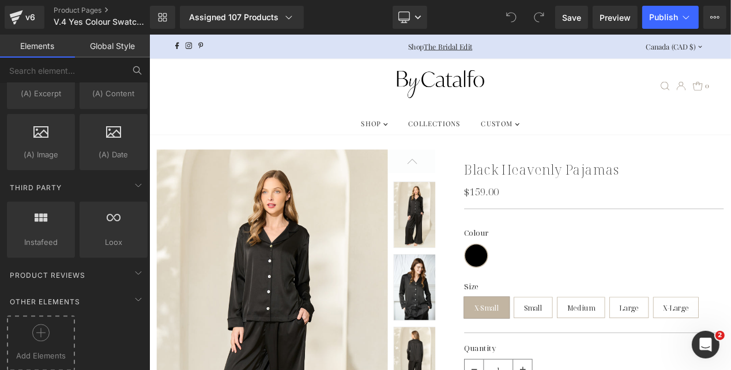
click at [39, 340] on div at bounding box center [41, 337] width 62 height 26
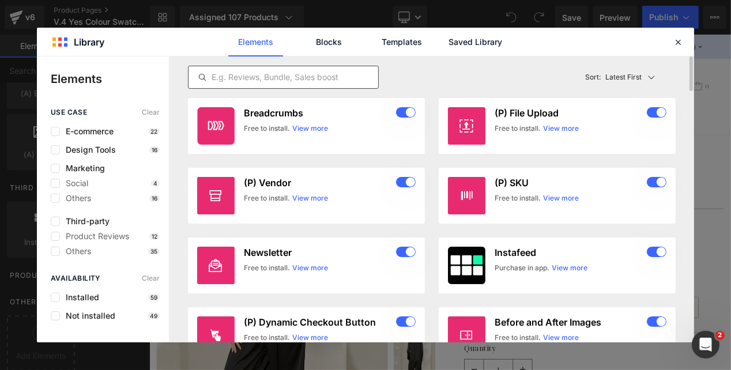
click at [302, 80] on input "text" at bounding box center [284, 77] width 190 height 14
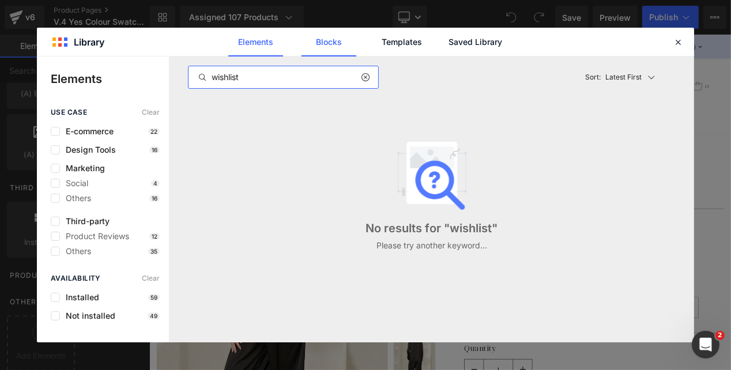
type input "wishlist"
click at [448, 37] on link "Blocks" at bounding box center [475, 42] width 55 height 29
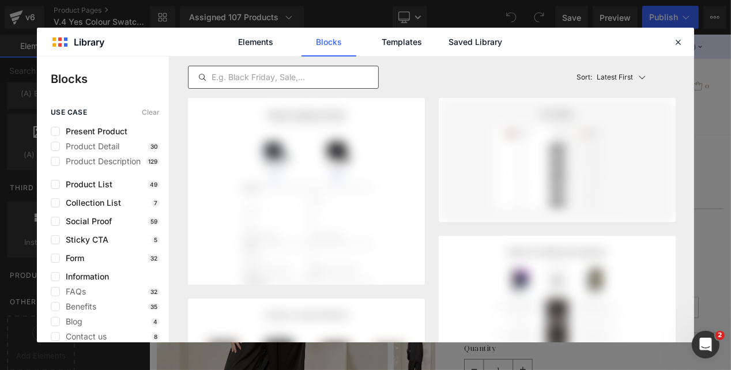
click at [319, 74] on input "text" at bounding box center [284, 77] width 190 height 14
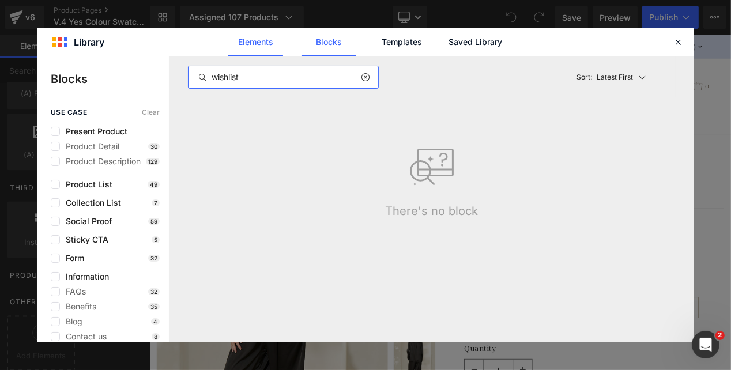
type input "wishlist"
click at [375, 44] on link "Elements" at bounding box center [402, 42] width 55 height 29
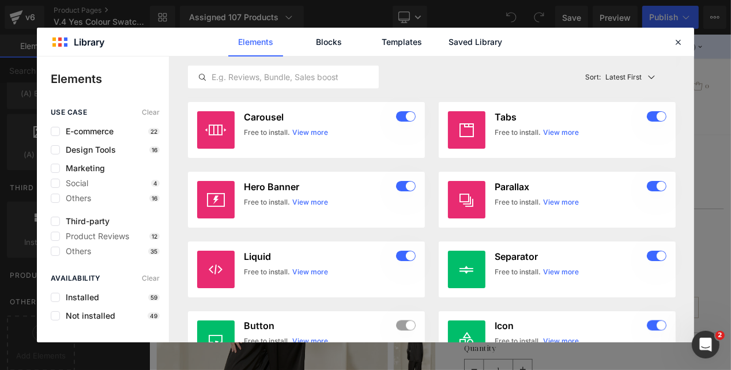
scroll to position [2065, 0]
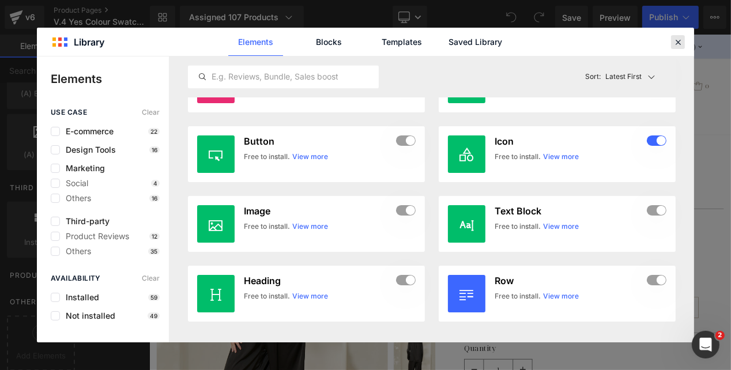
click at [675, 43] on icon at bounding box center [678, 42] width 10 height 10
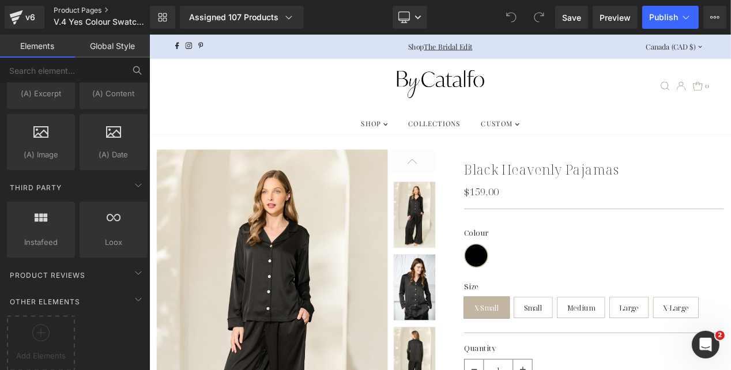
click at [79, 9] on link "Product Pages" at bounding box center [111, 10] width 115 height 9
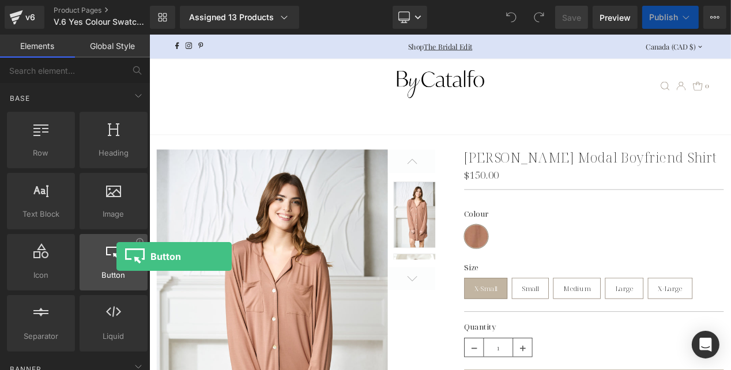
click at [116, 257] on icon at bounding box center [113, 250] width 15 height 15
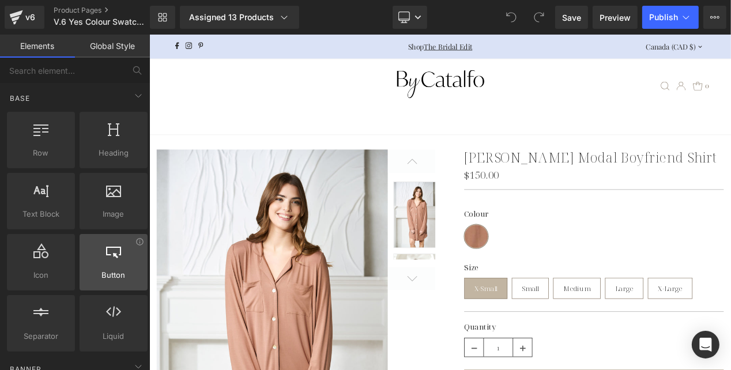
click at [109, 264] on div at bounding box center [113, 256] width 61 height 26
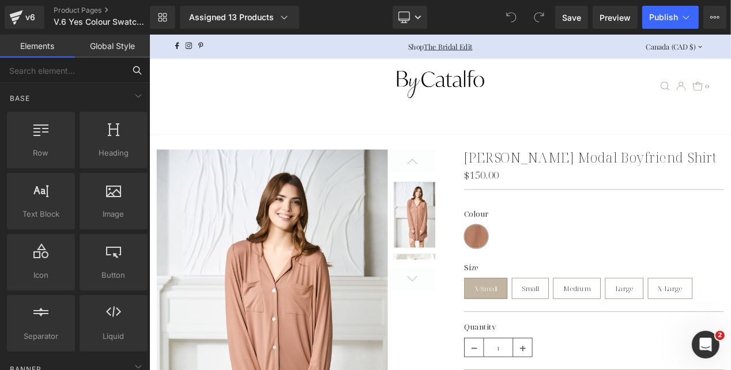
click at [89, 70] on input "text" at bounding box center [62, 70] width 125 height 25
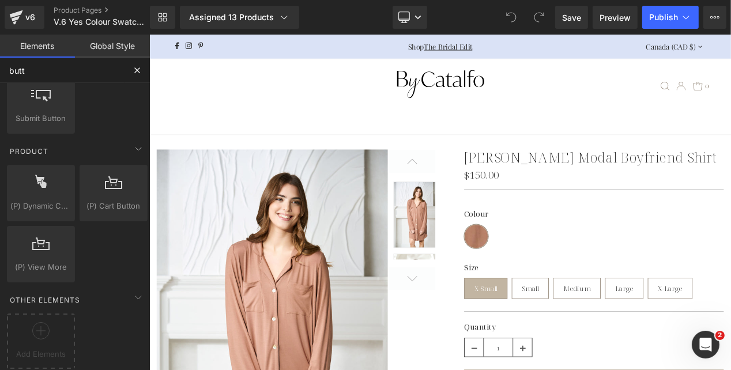
scroll to position [127, 0]
type input "butt"
click at [86, 295] on div "Other Elements" at bounding box center [77, 299] width 145 height 23
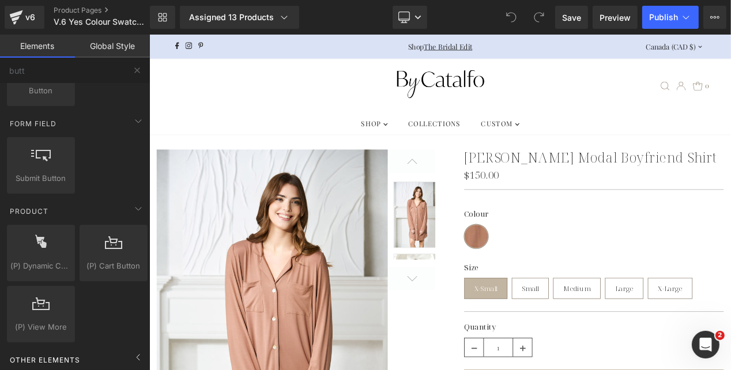
scroll to position [67, 0]
click at [25, 26] on link "v6" at bounding box center [25, 17] width 40 height 23
